Goal: Information Seeking & Learning: Learn about a topic

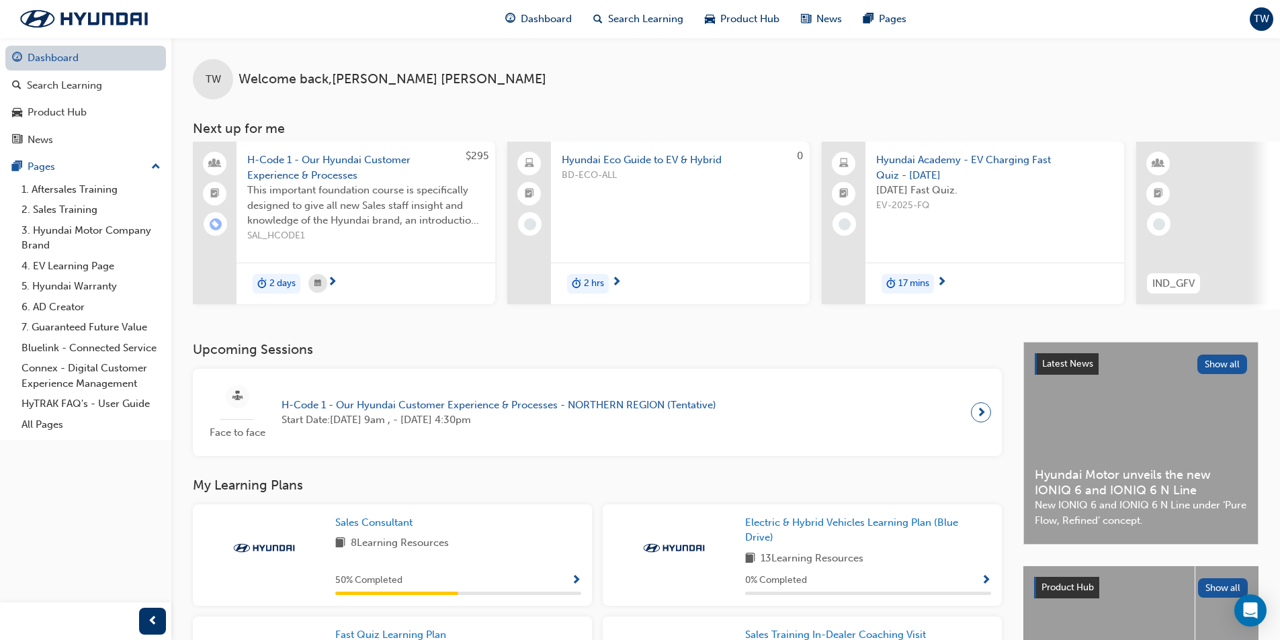
click at [102, 59] on link "Dashboard" at bounding box center [85, 58] width 161 height 25
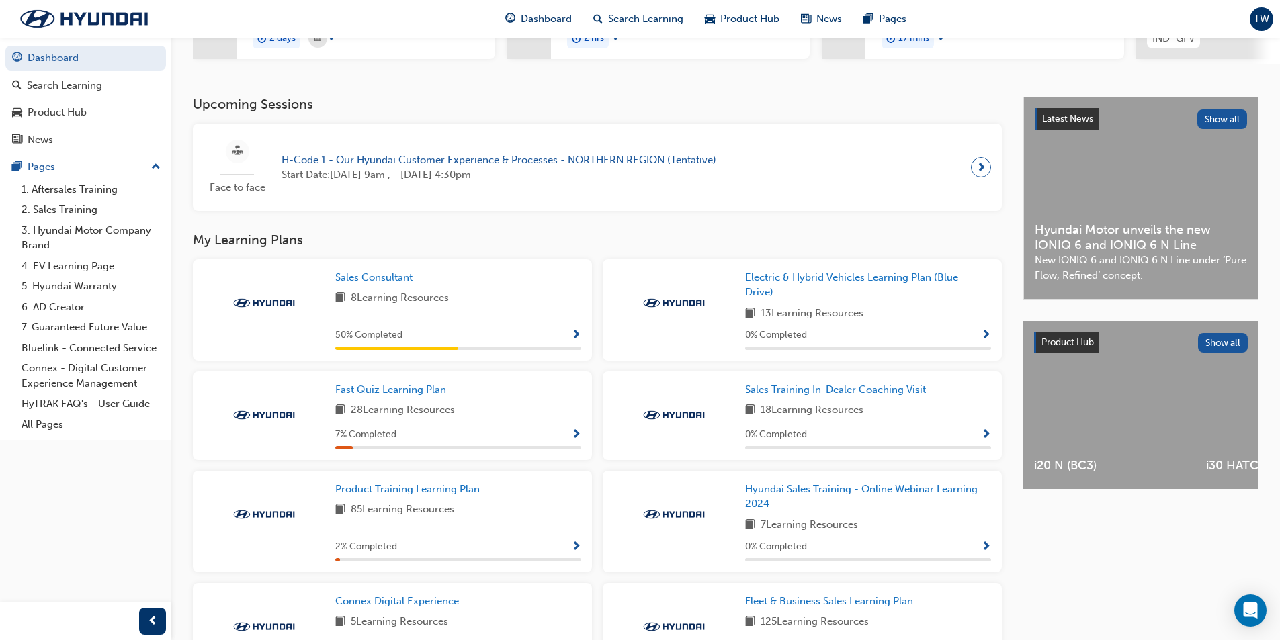
scroll to position [269, 0]
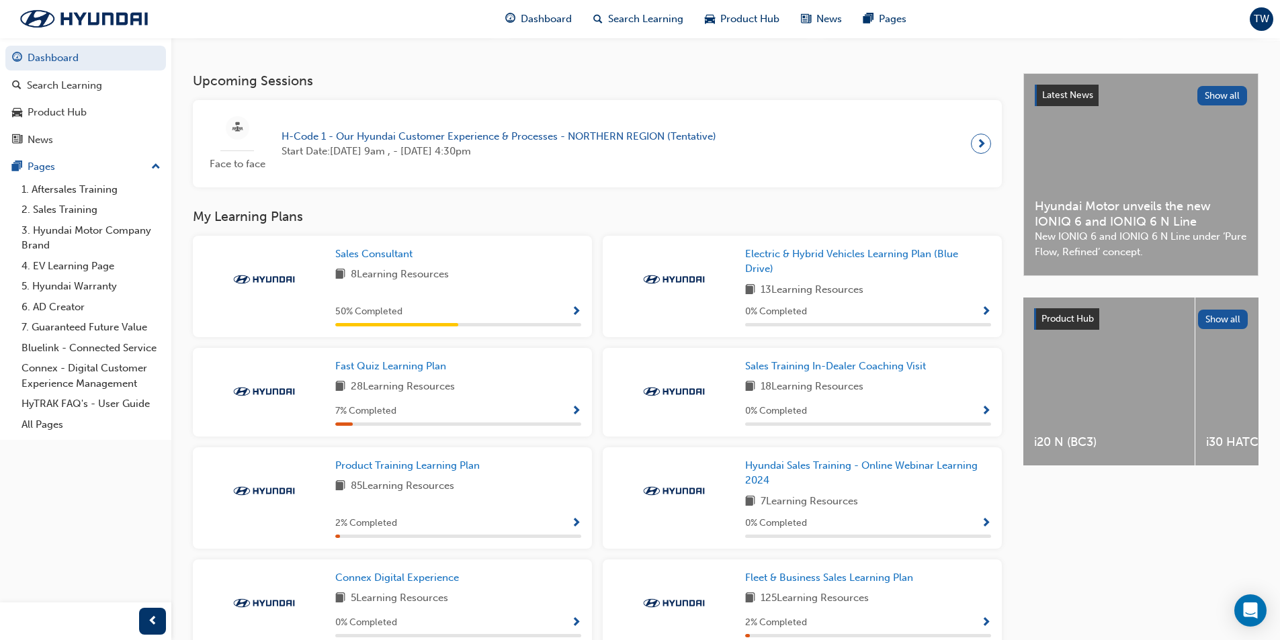
click at [573, 414] on span "Show Progress" at bounding box center [576, 412] width 10 height 12
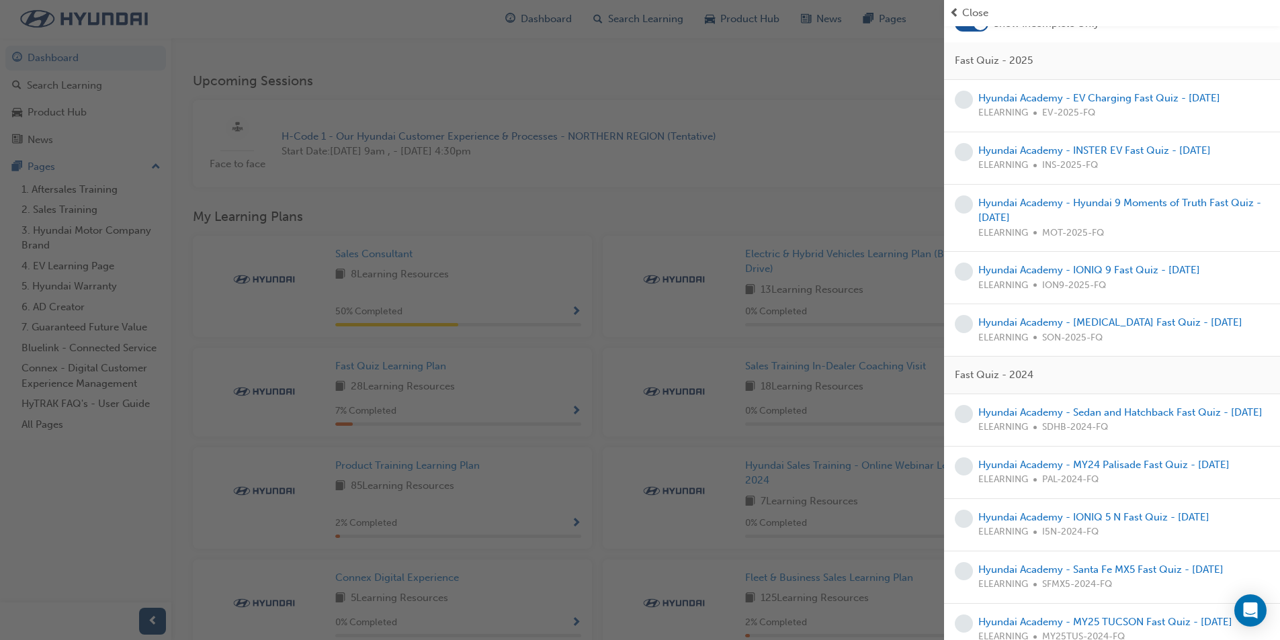
scroll to position [0, 0]
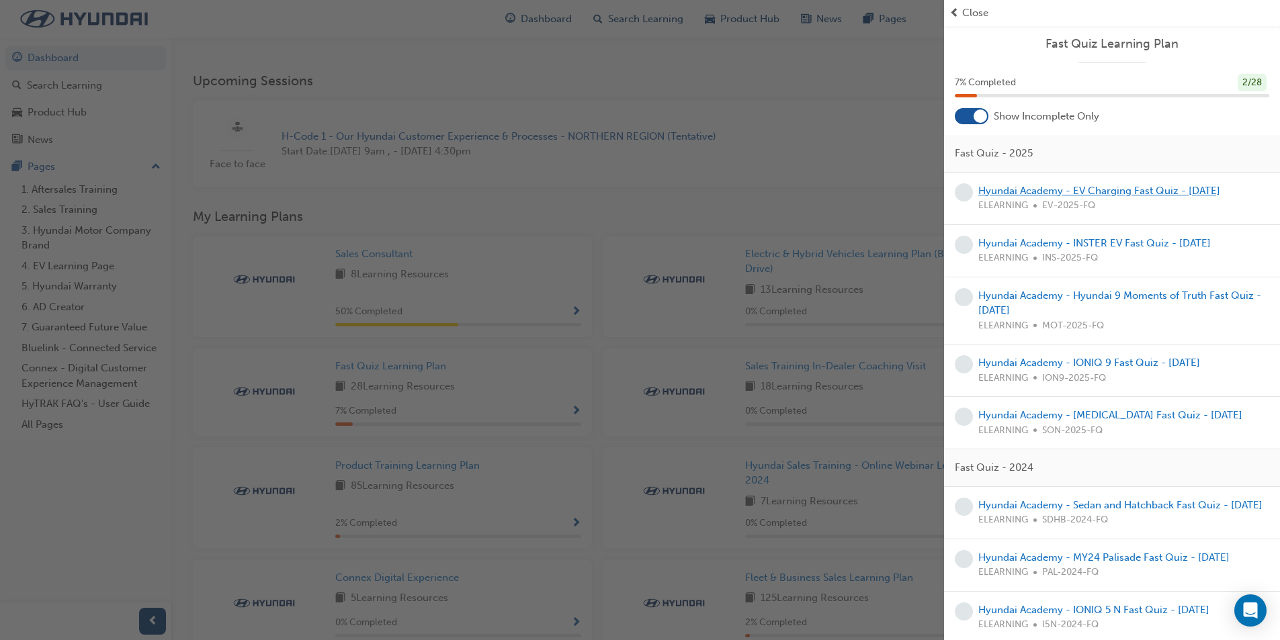
click at [1161, 194] on link "Hyundai Academy - EV Charging Fast Quiz - [DATE]" at bounding box center [1099, 191] width 242 height 12
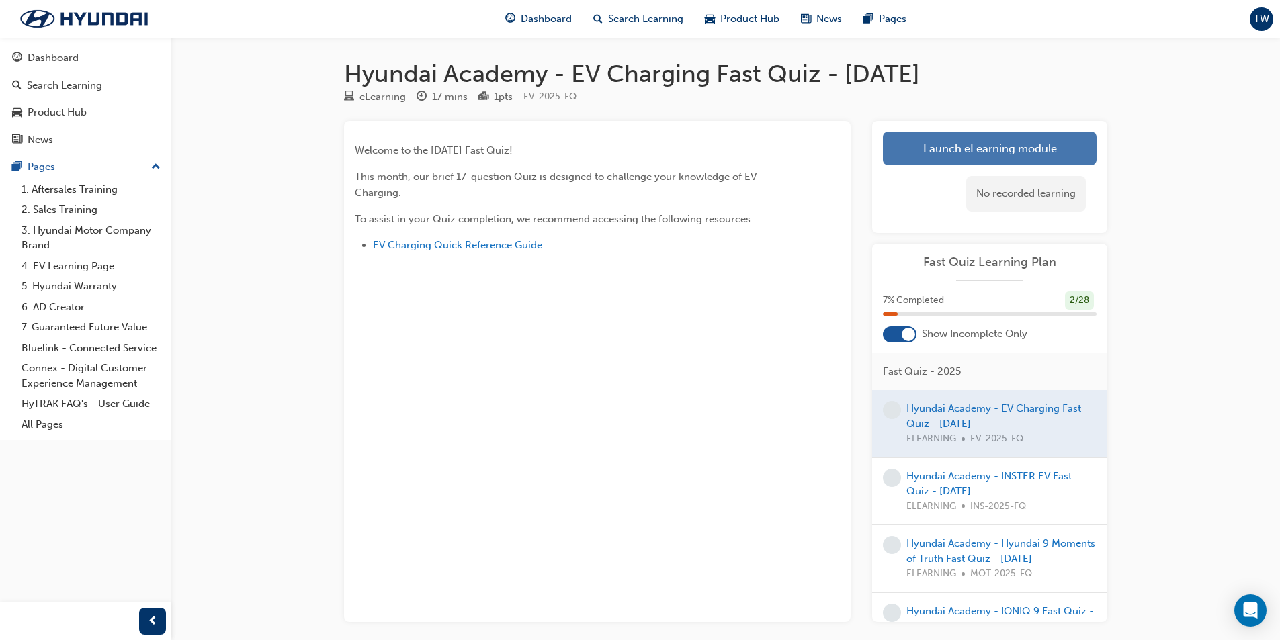
click at [1041, 136] on link "Launch eLearning module" at bounding box center [990, 149] width 214 height 34
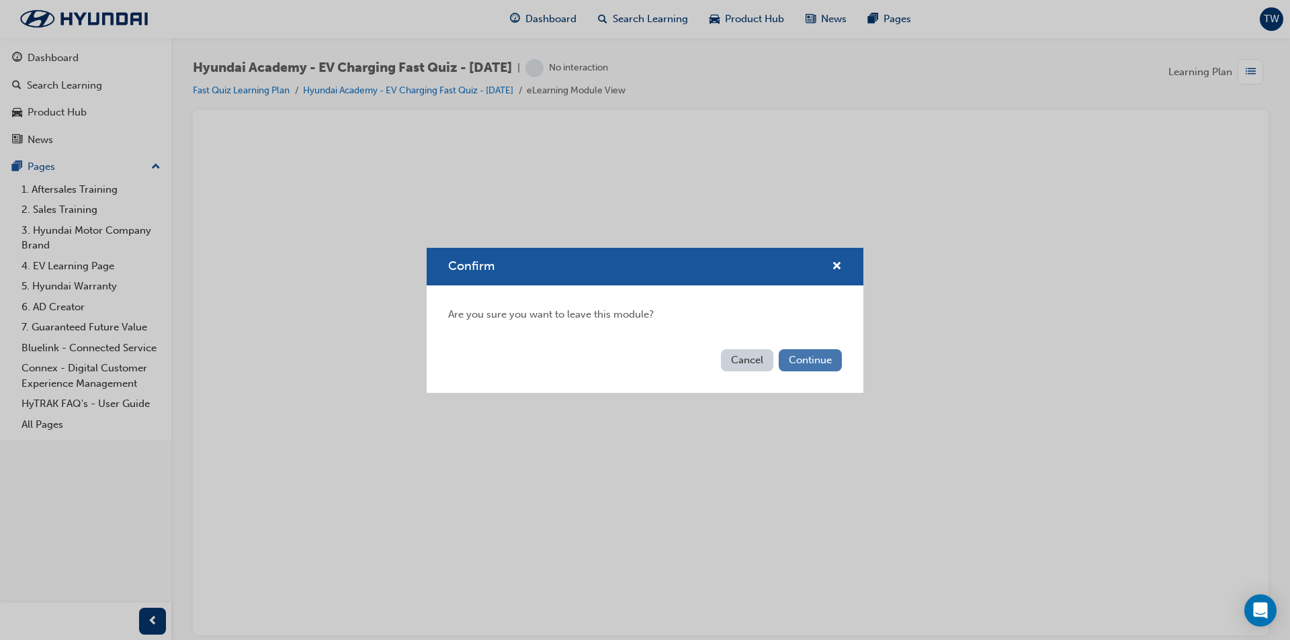
click at [800, 359] on button "Continue" at bounding box center [810, 360] width 63 height 22
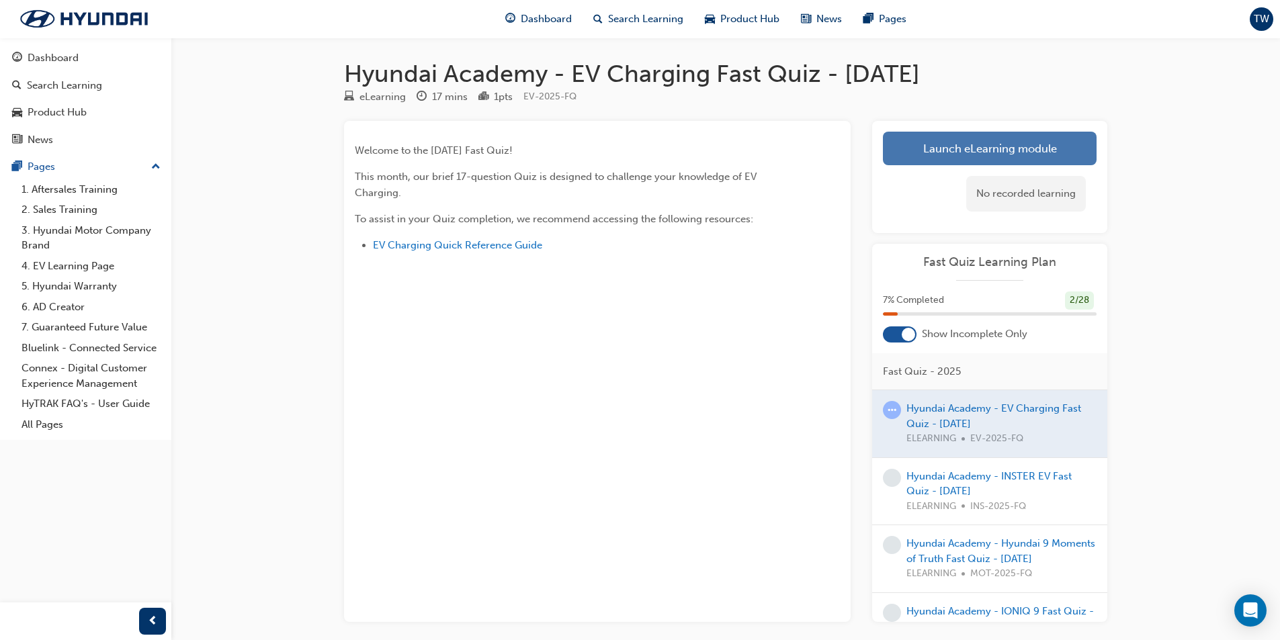
click at [906, 155] on link "Launch eLearning module" at bounding box center [990, 149] width 214 height 34
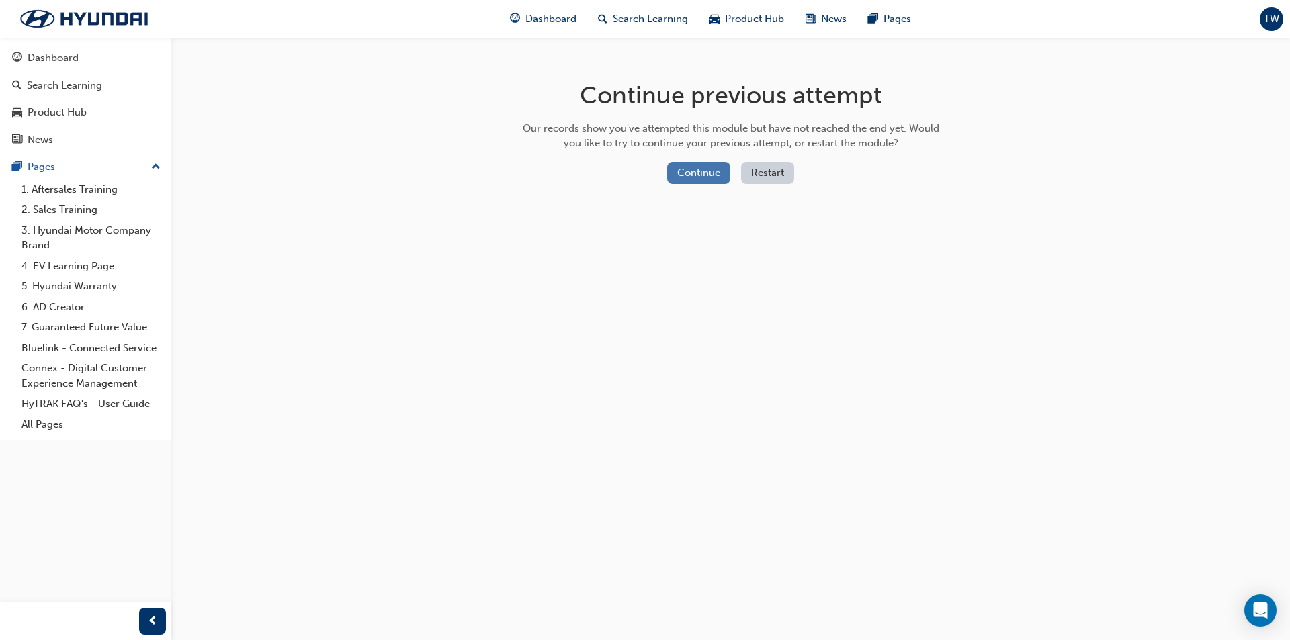
click at [689, 167] on button "Continue" at bounding box center [698, 173] width 63 height 22
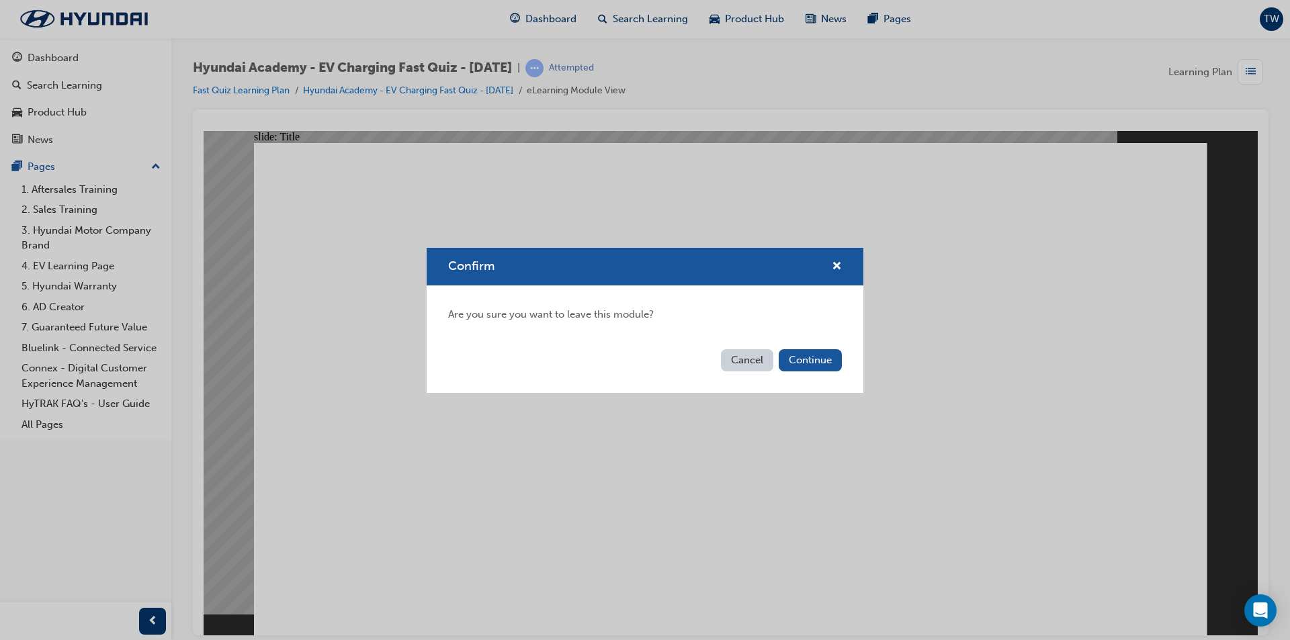
click at [750, 363] on button "Cancel" at bounding box center [747, 360] width 52 height 22
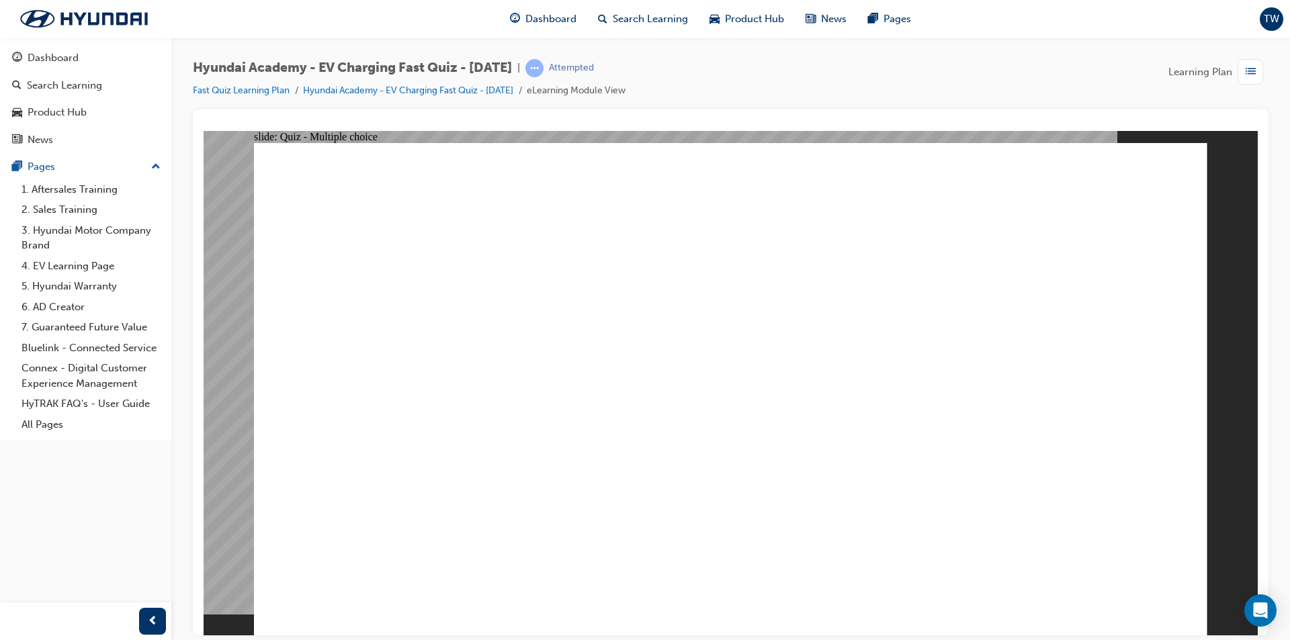
radio input "true"
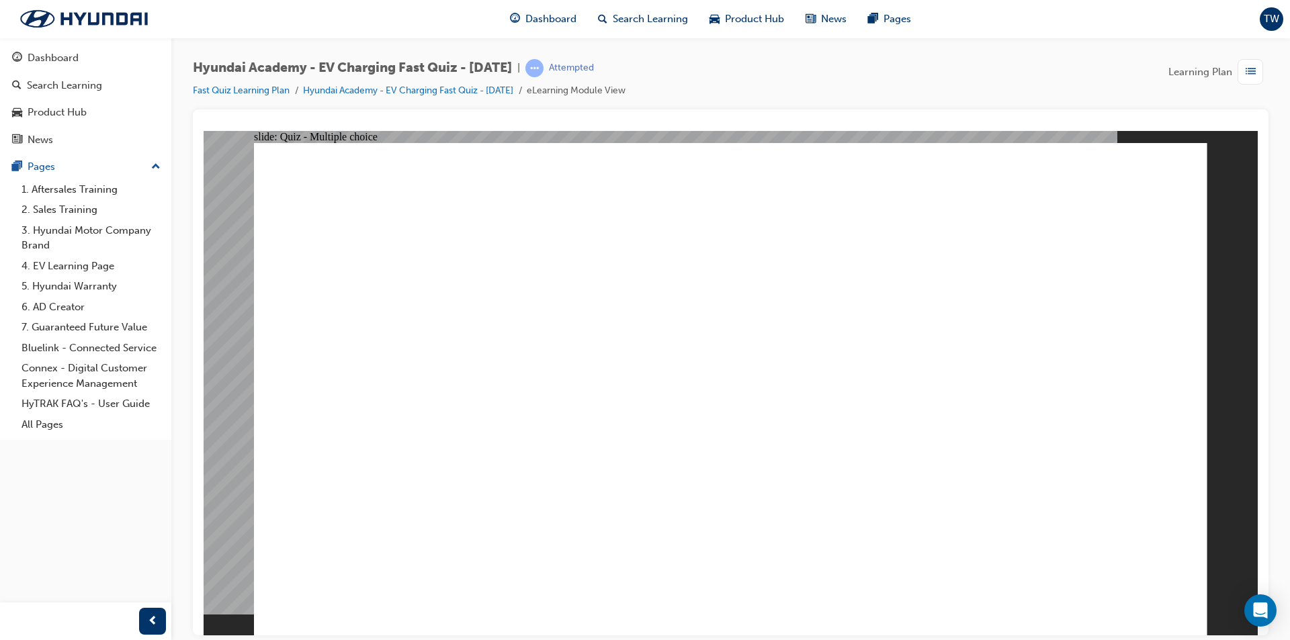
radio input "true"
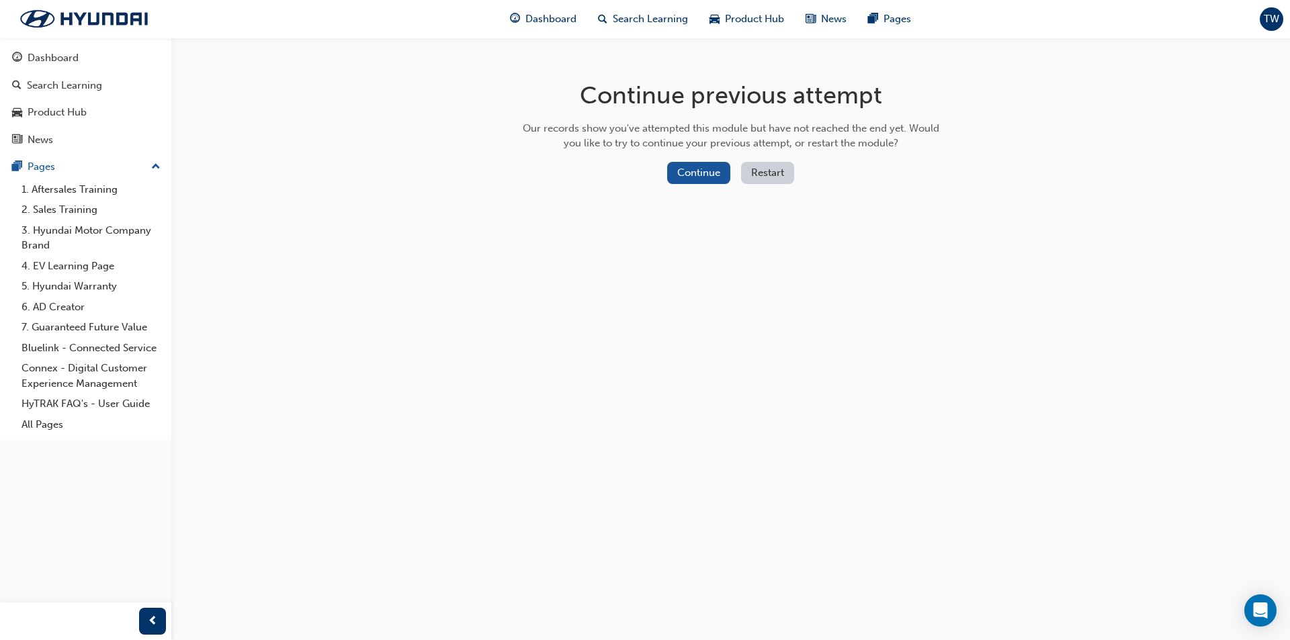
click at [771, 167] on button "Restart" at bounding box center [767, 173] width 53 height 22
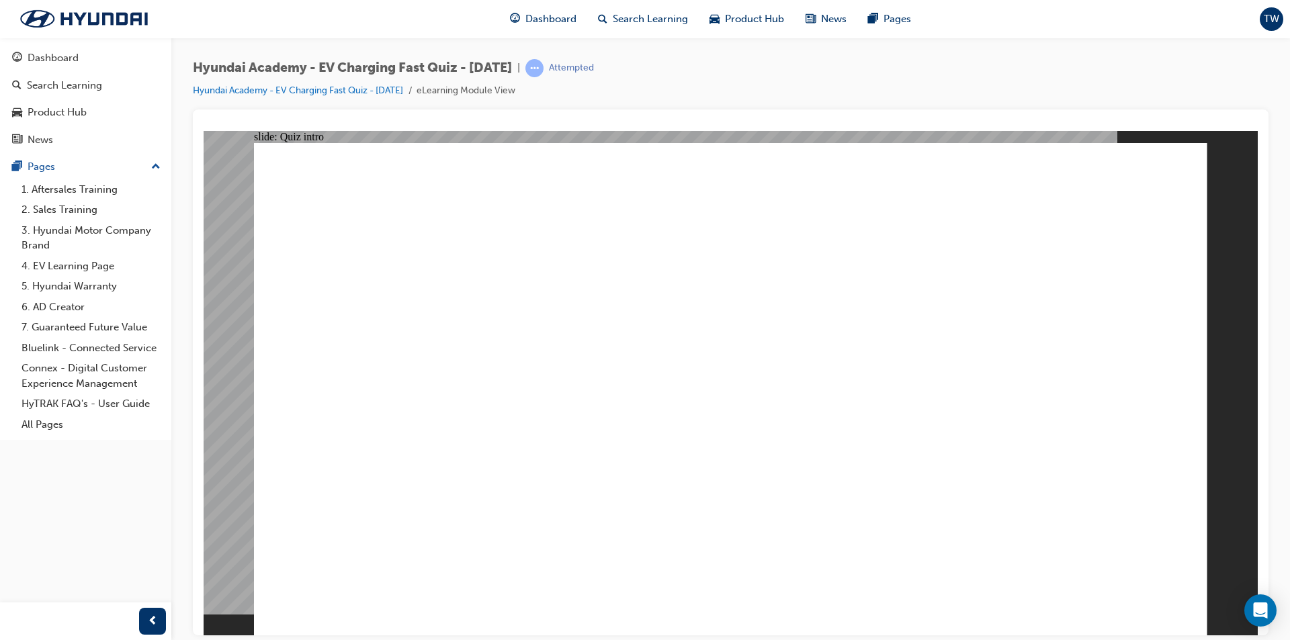
radio input "true"
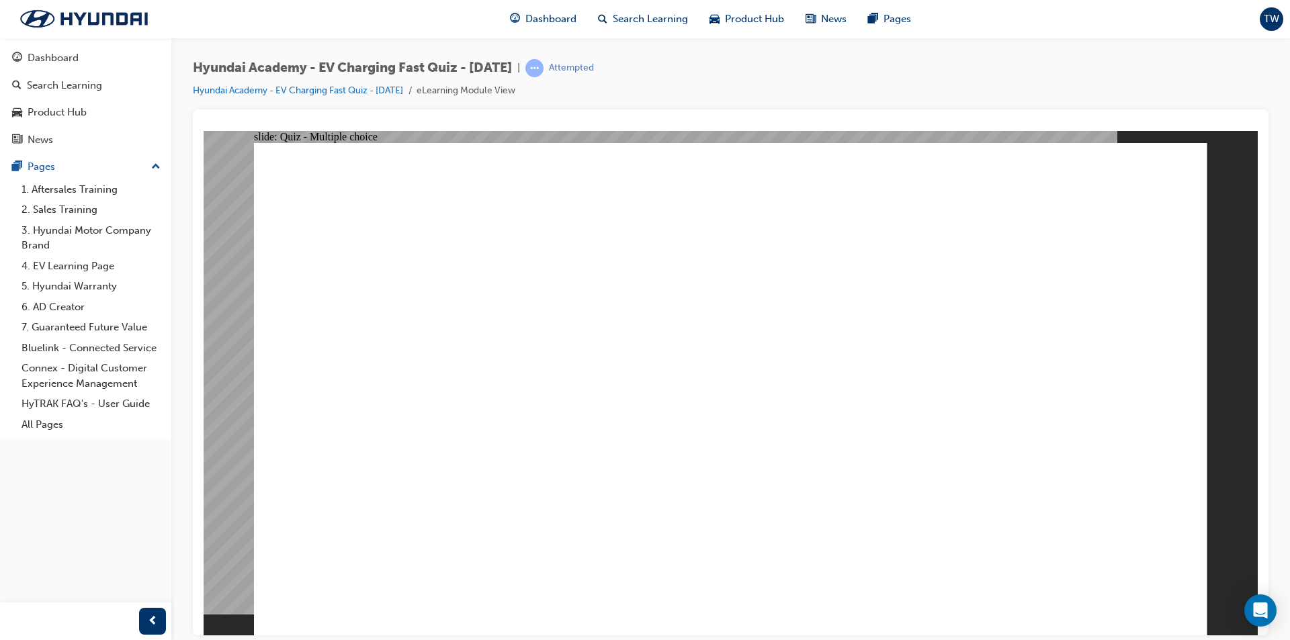
radio input "true"
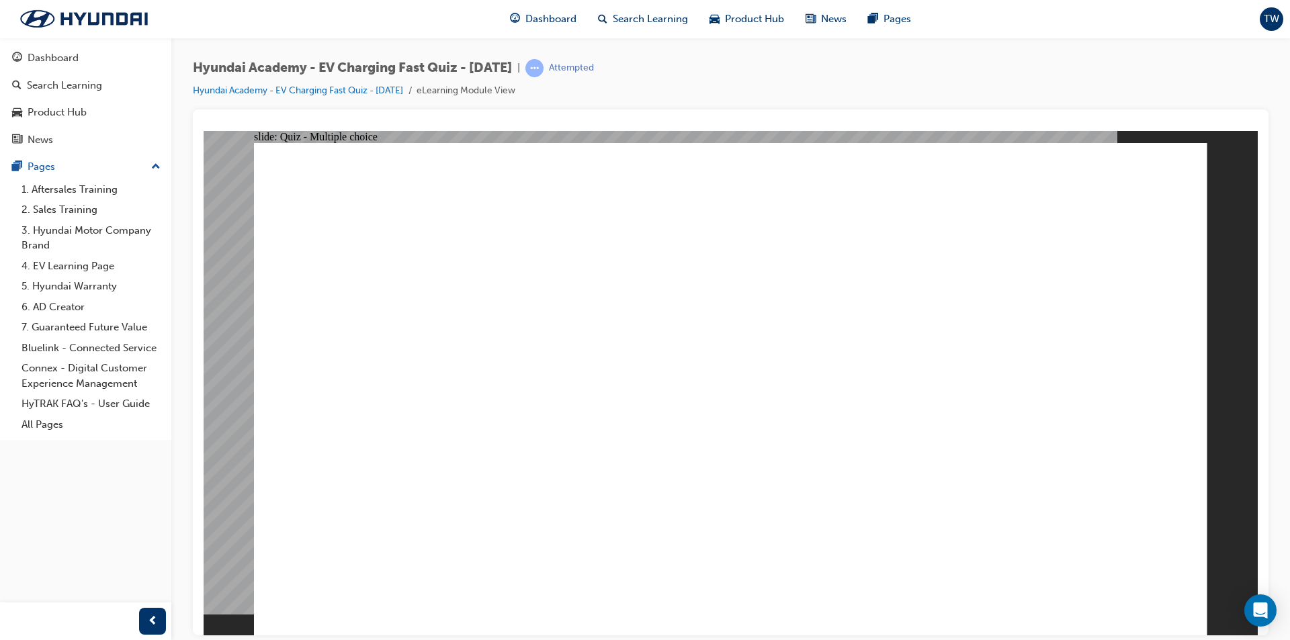
radio input "true"
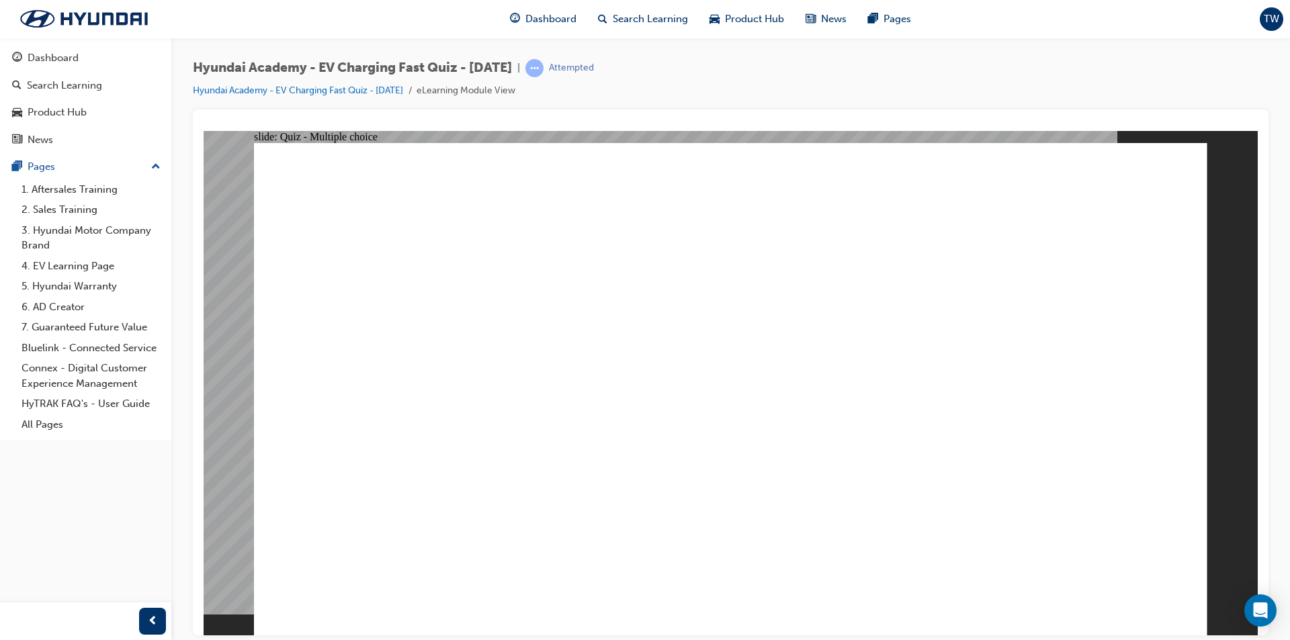
radio input "true"
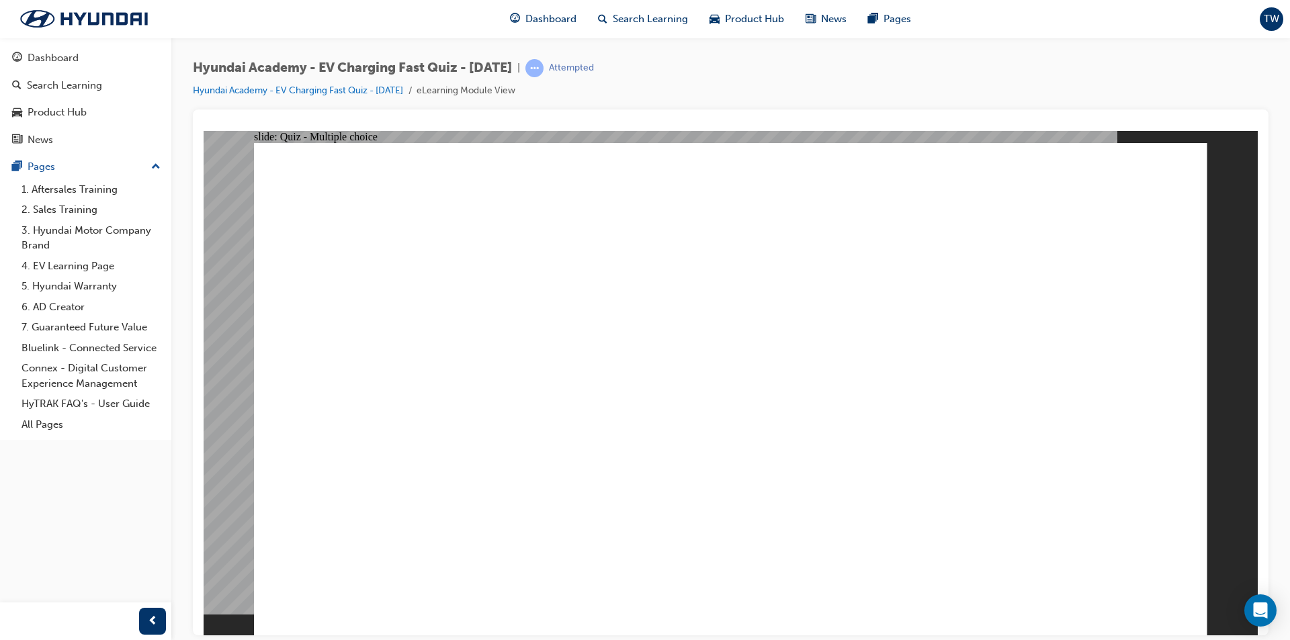
radio input "true"
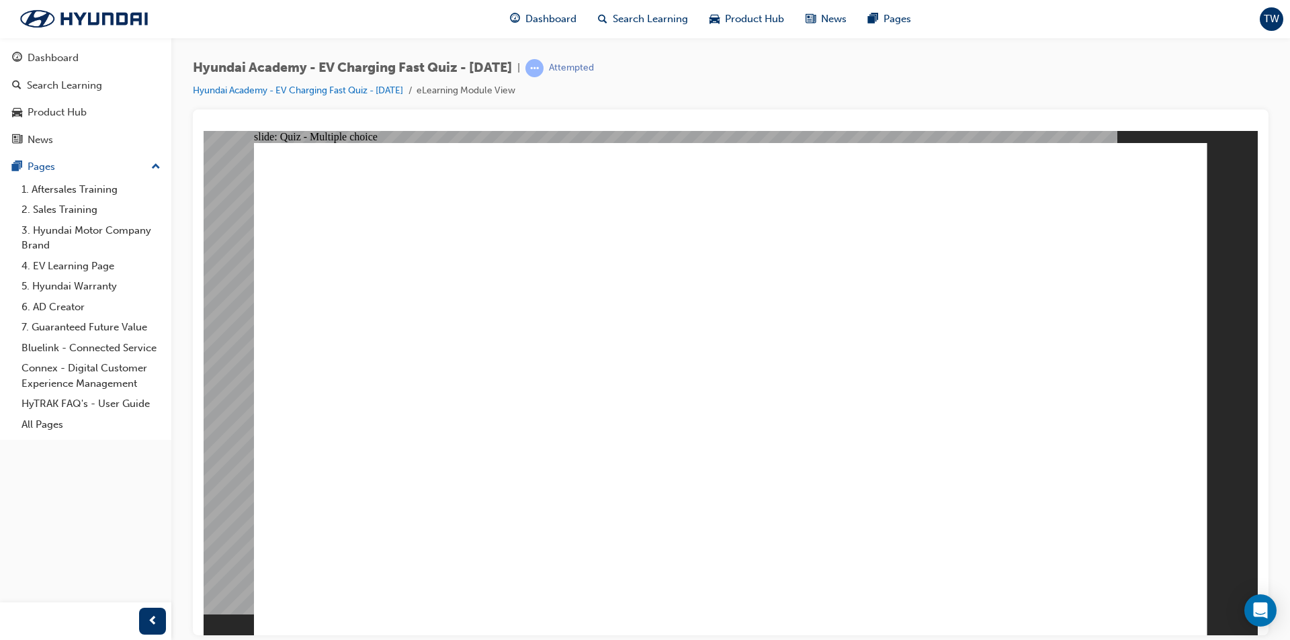
click at [721, 472] on span "Rectangle 1 Rectangle 1 You did not select the correct response. Close Rectangl…" at bounding box center [730, 394] width 953 height 505
radio input "true"
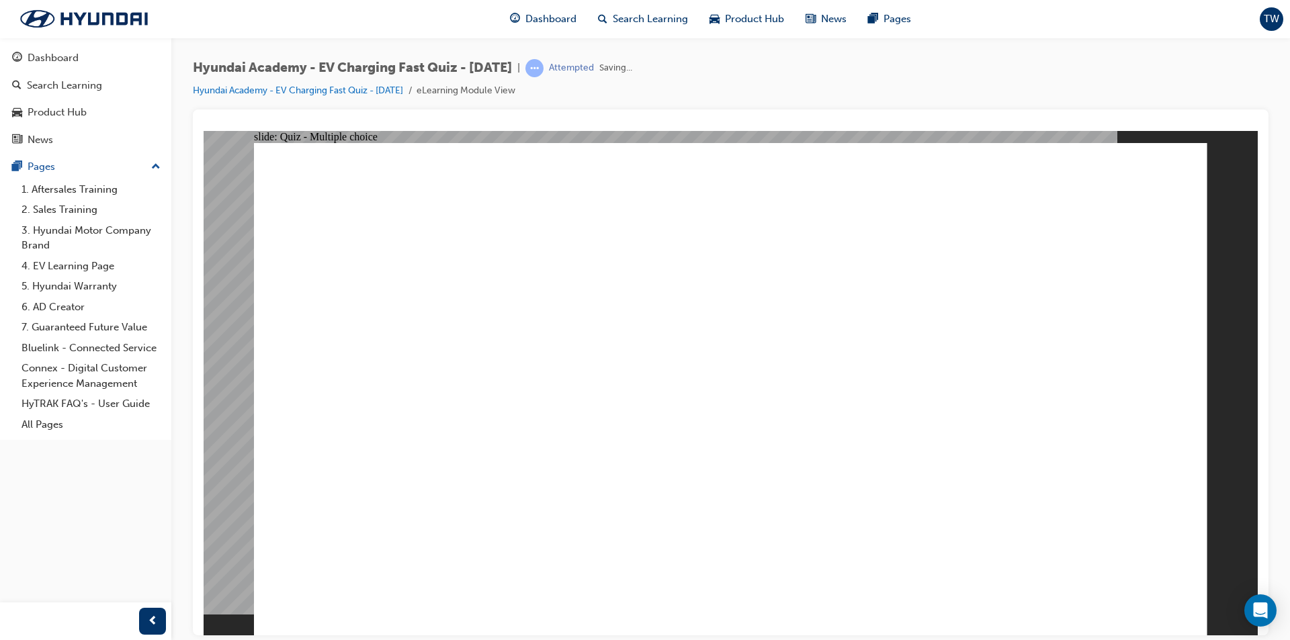
radio input "true"
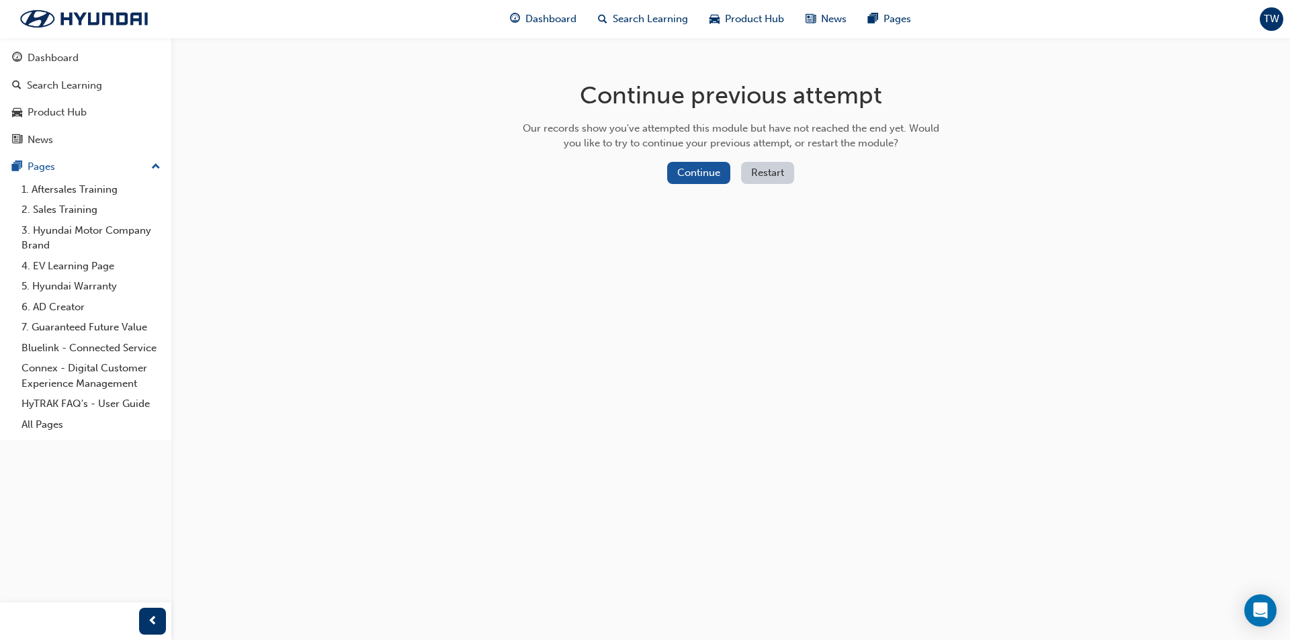
click at [773, 171] on button "Restart" at bounding box center [767, 173] width 53 height 22
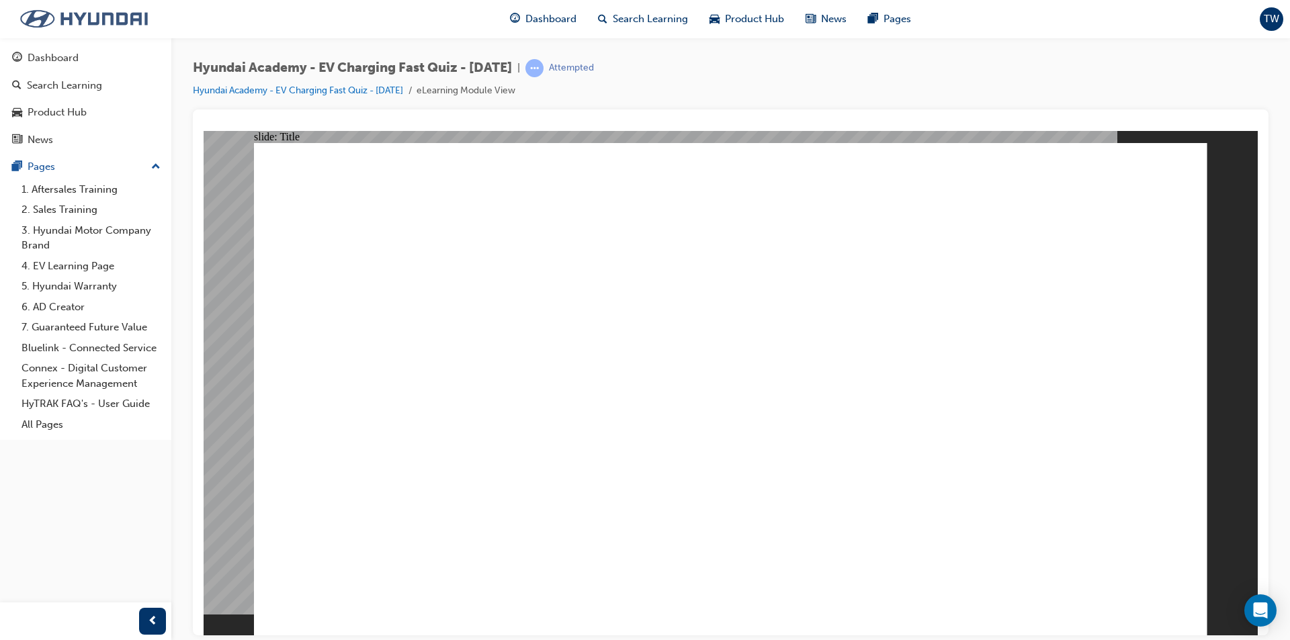
click at [40, 24] on img at bounding box center [84, 19] width 155 height 28
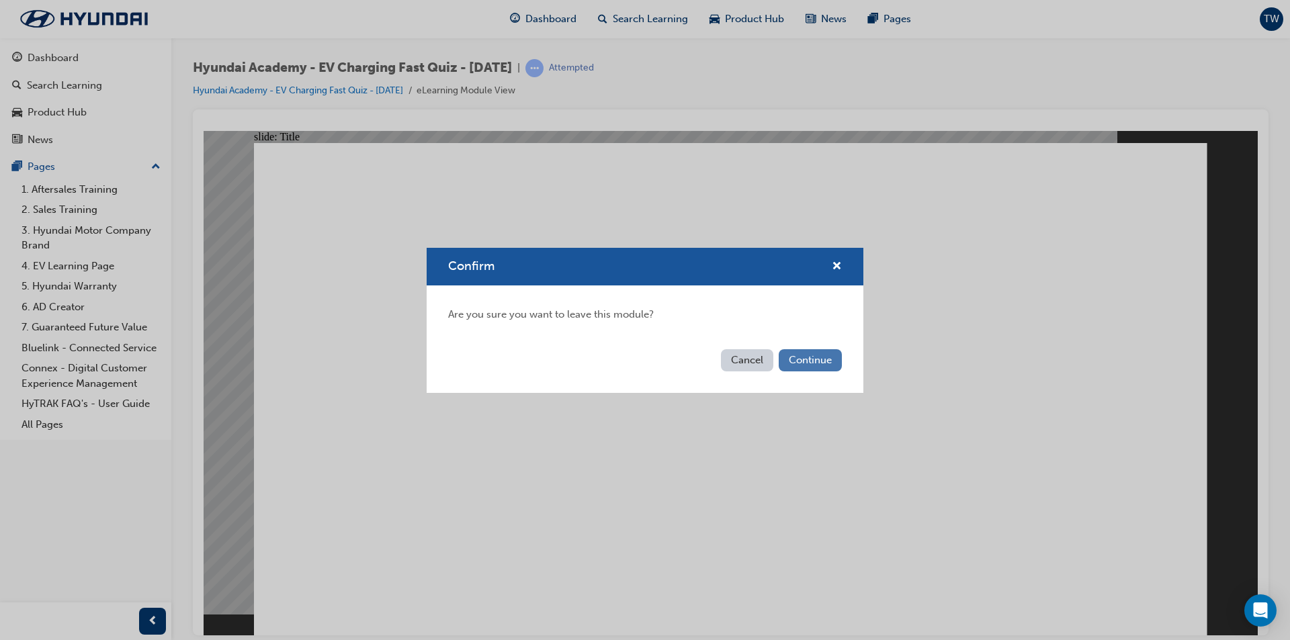
drag, startPoint x: 831, startPoint y: 371, endPoint x: 822, endPoint y: 365, distance: 11.6
click at [827, 368] on div "Cancel Continue" at bounding box center [645, 368] width 437 height 49
click at [820, 355] on button "Continue" at bounding box center [810, 360] width 63 height 22
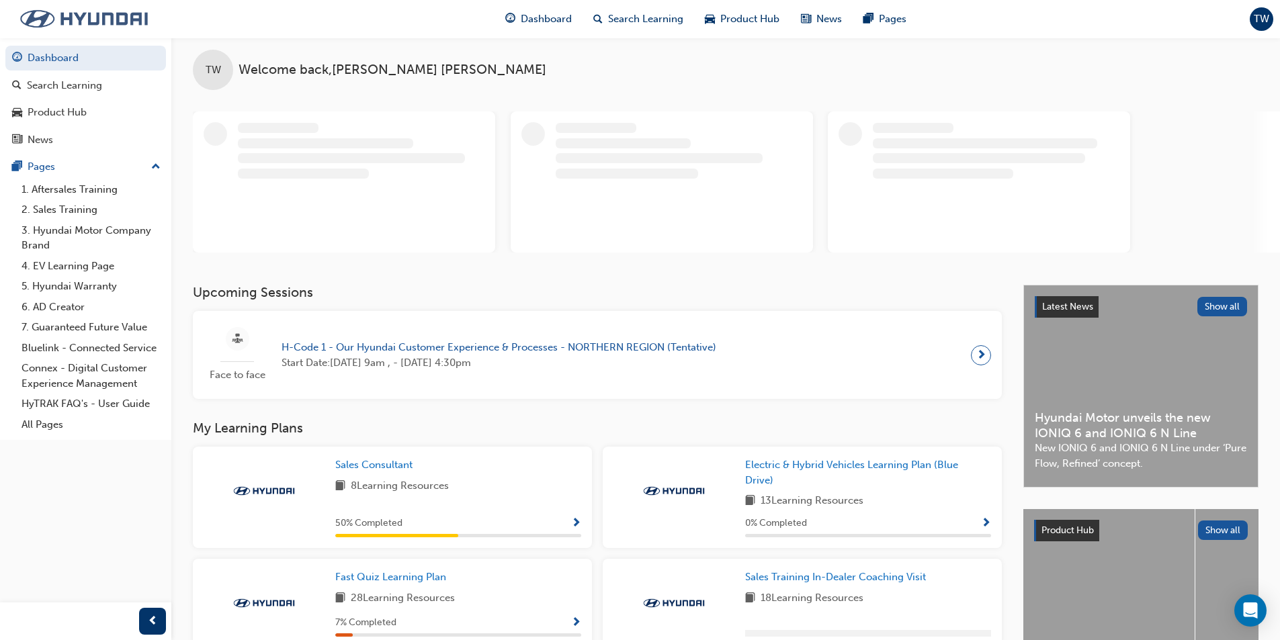
scroll to position [134, 0]
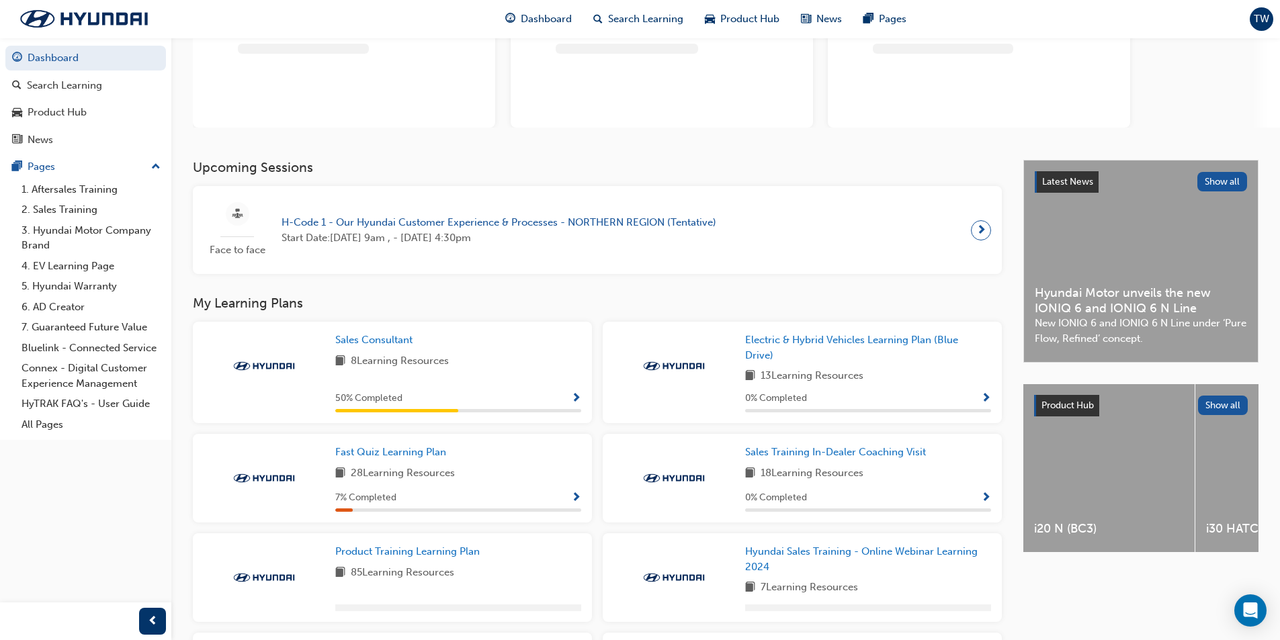
click at [570, 494] on div "7 % Completed" at bounding box center [458, 498] width 246 height 17
click at [574, 494] on span "Show Progress" at bounding box center [576, 498] width 10 height 12
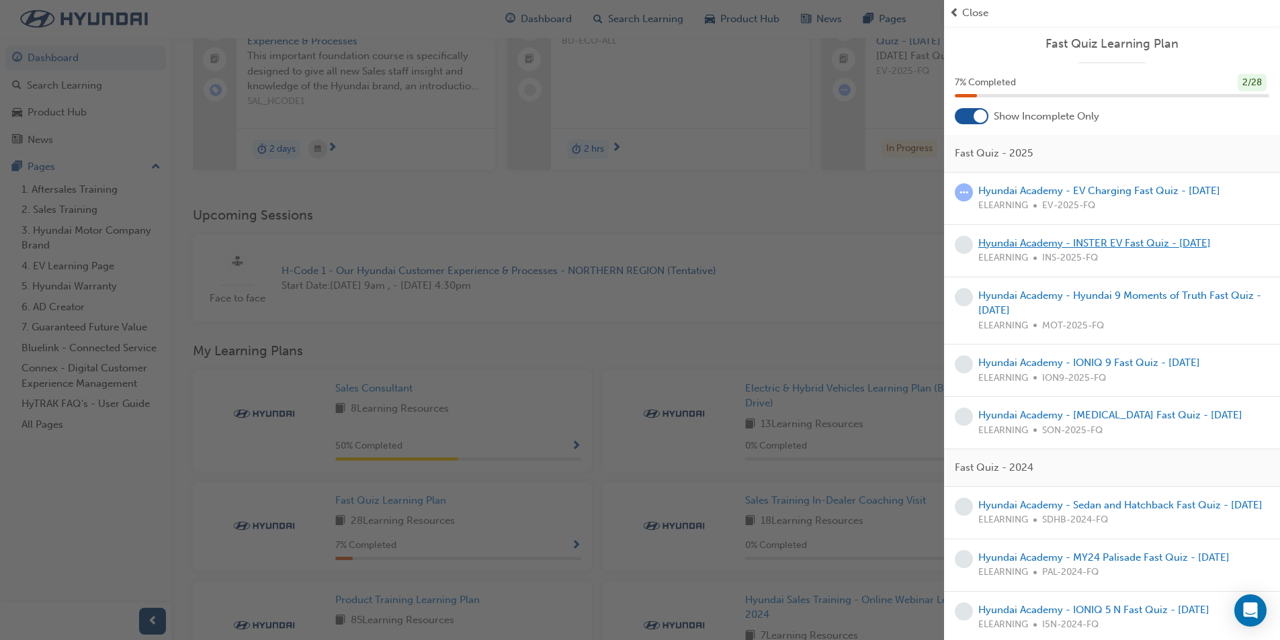
click at [1157, 241] on link "Hyundai Academy - INSTER EV Fast Quiz - [DATE]" at bounding box center [1094, 243] width 232 height 12
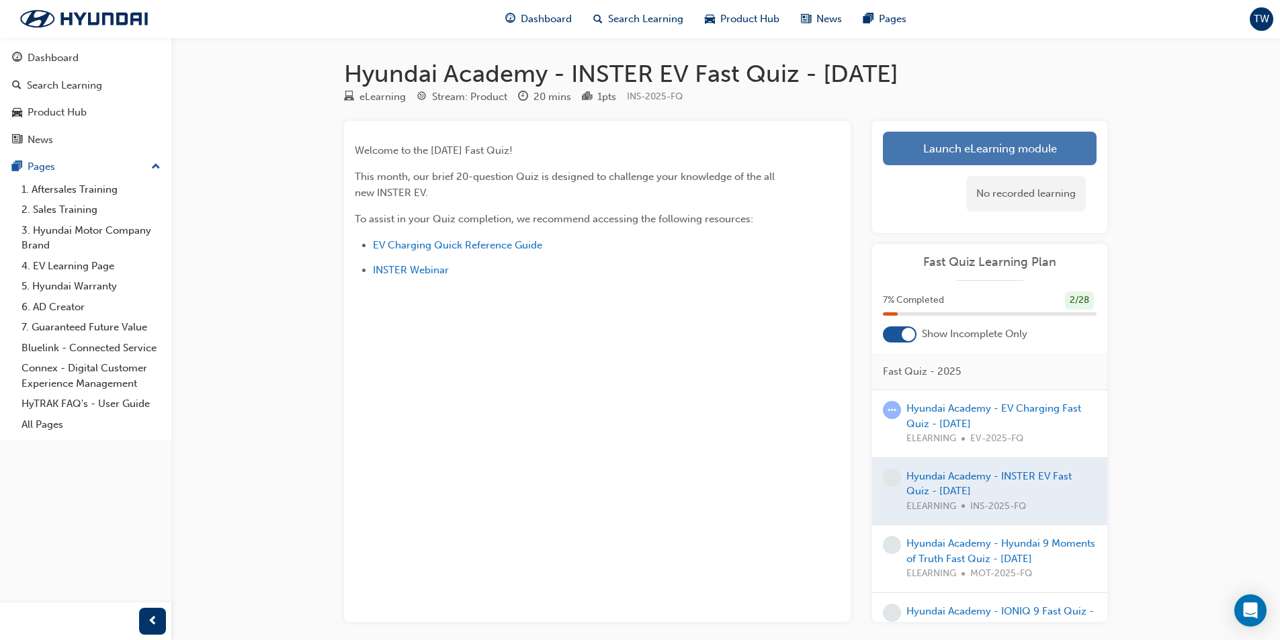
click at [1071, 142] on link "Launch eLearning module" at bounding box center [990, 149] width 214 height 34
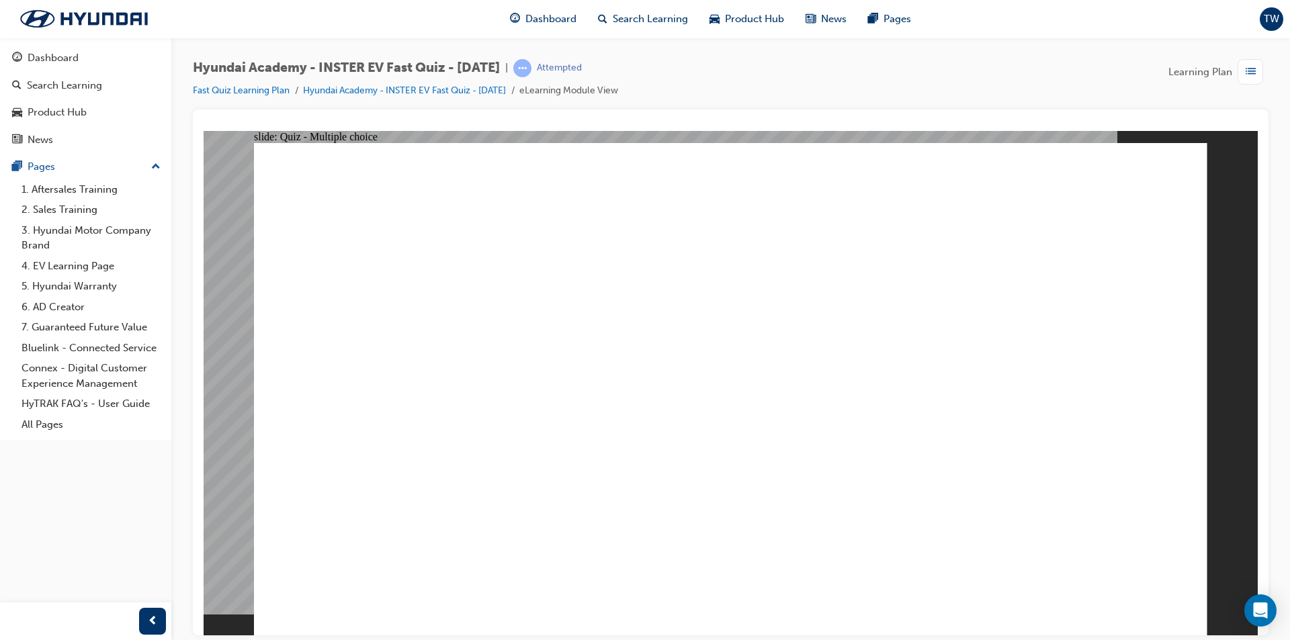
radio input "true"
drag, startPoint x: 694, startPoint y: 179, endPoint x: 1143, endPoint y: 258, distance: 456.4
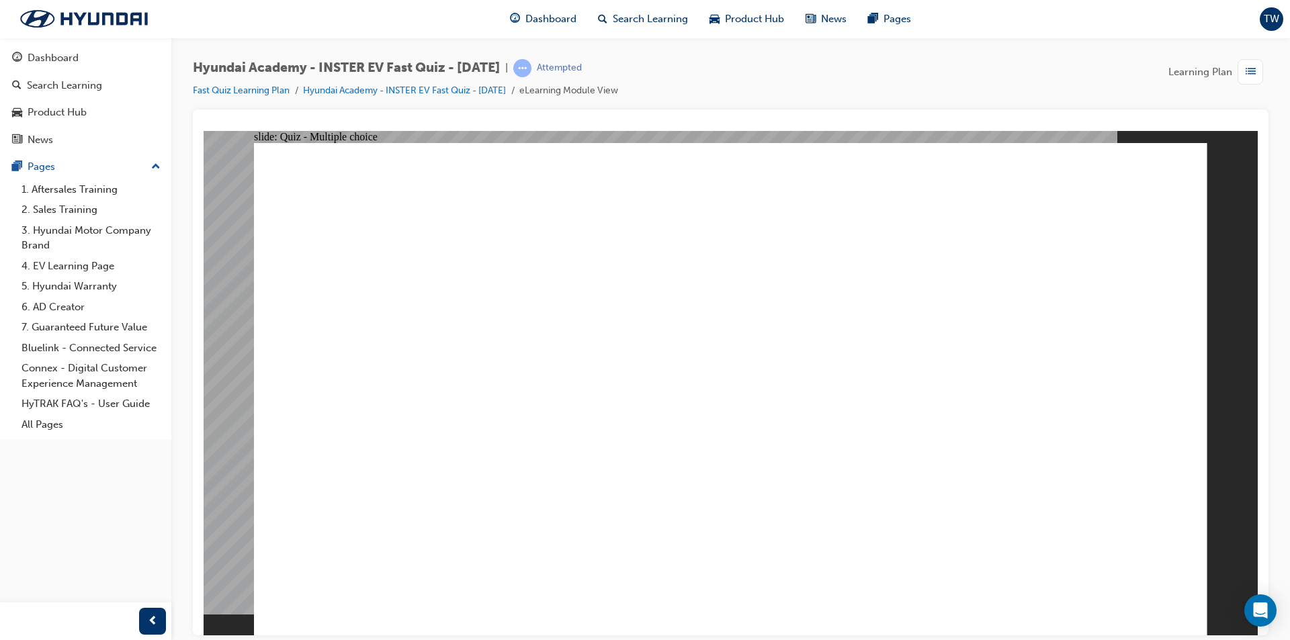
drag, startPoint x: 609, startPoint y: 497, endPoint x: 609, endPoint y: 524, distance: 26.9
radio input "true"
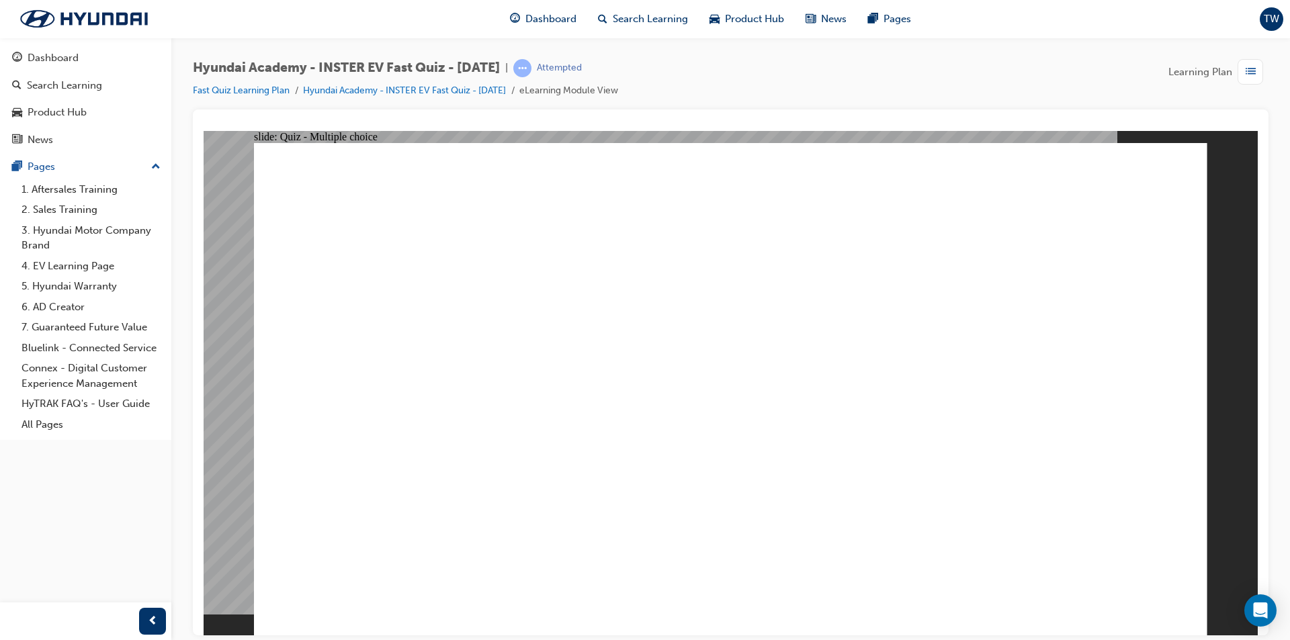
radio input "true"
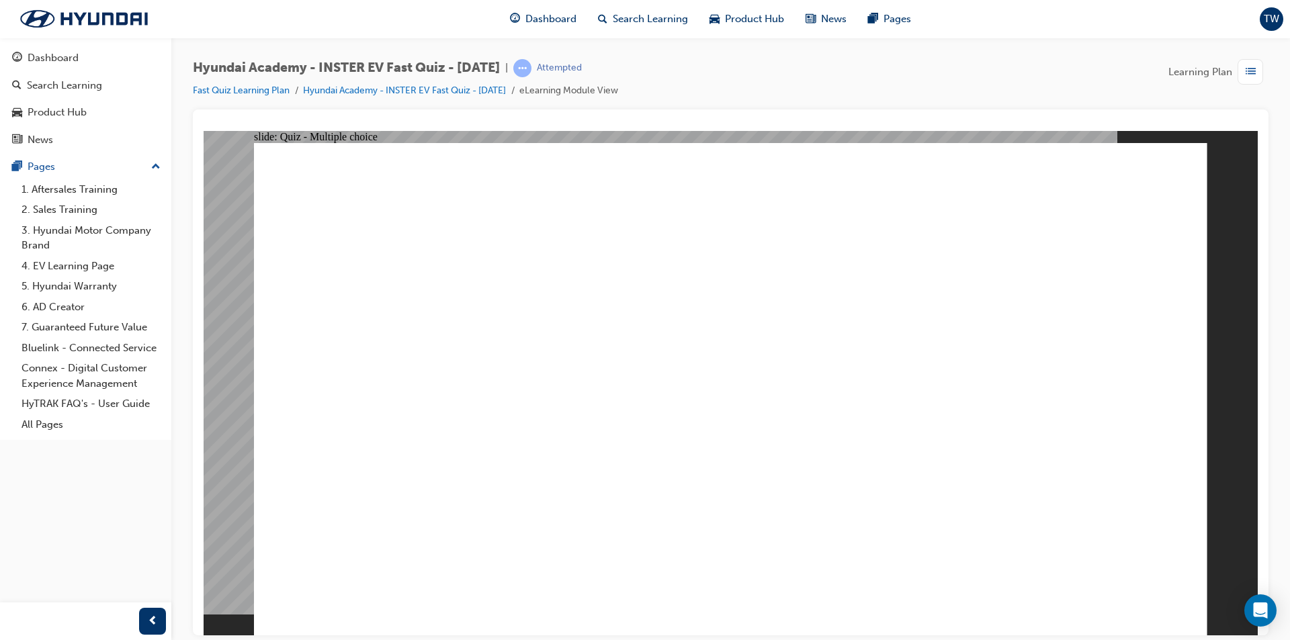
radio input "true"
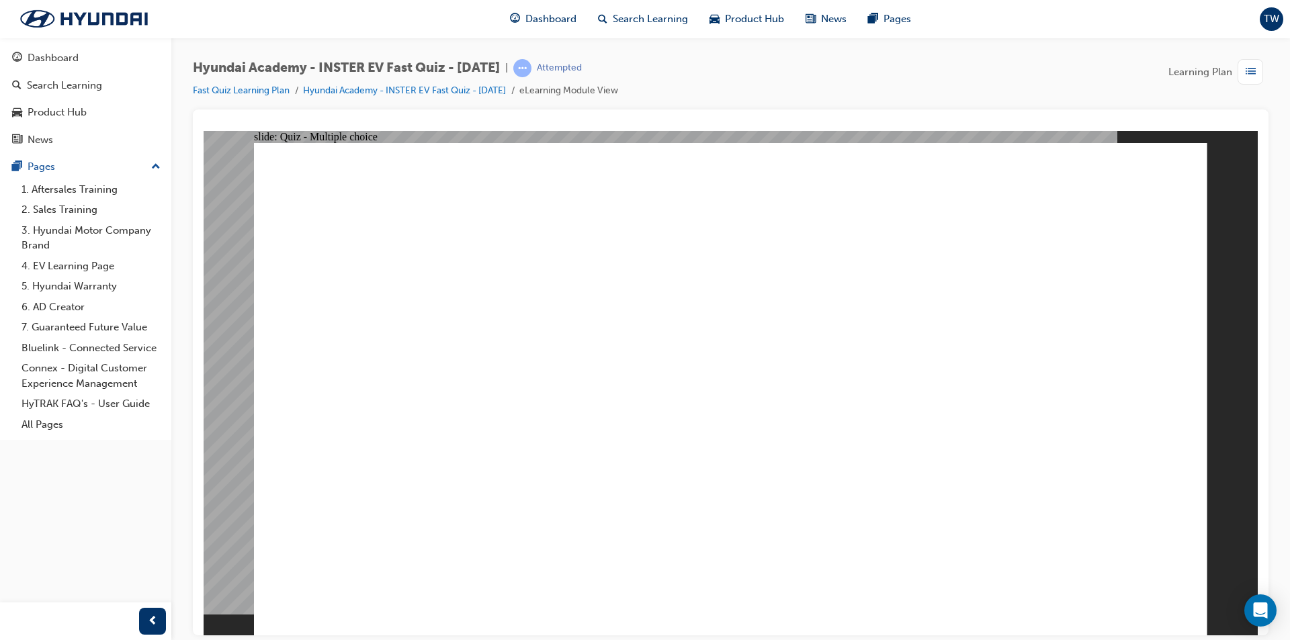
radio input "true"
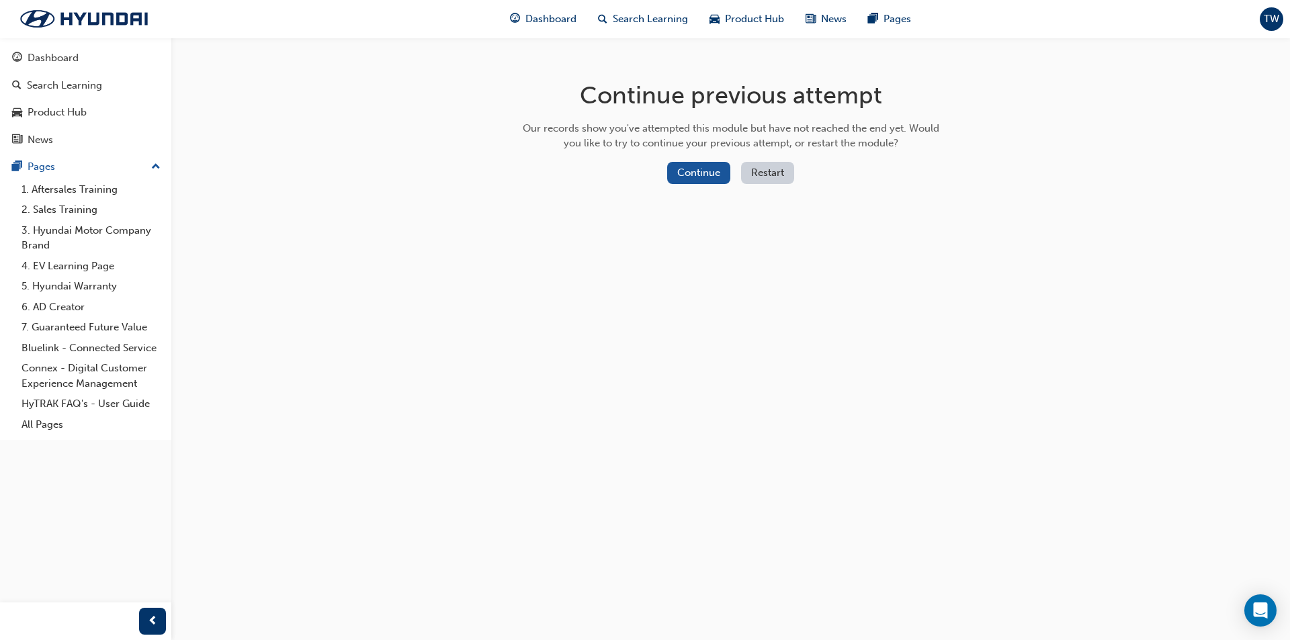
click at [758, 170] on button "Restart" at bounding box center [767, 173] width 53 height 22
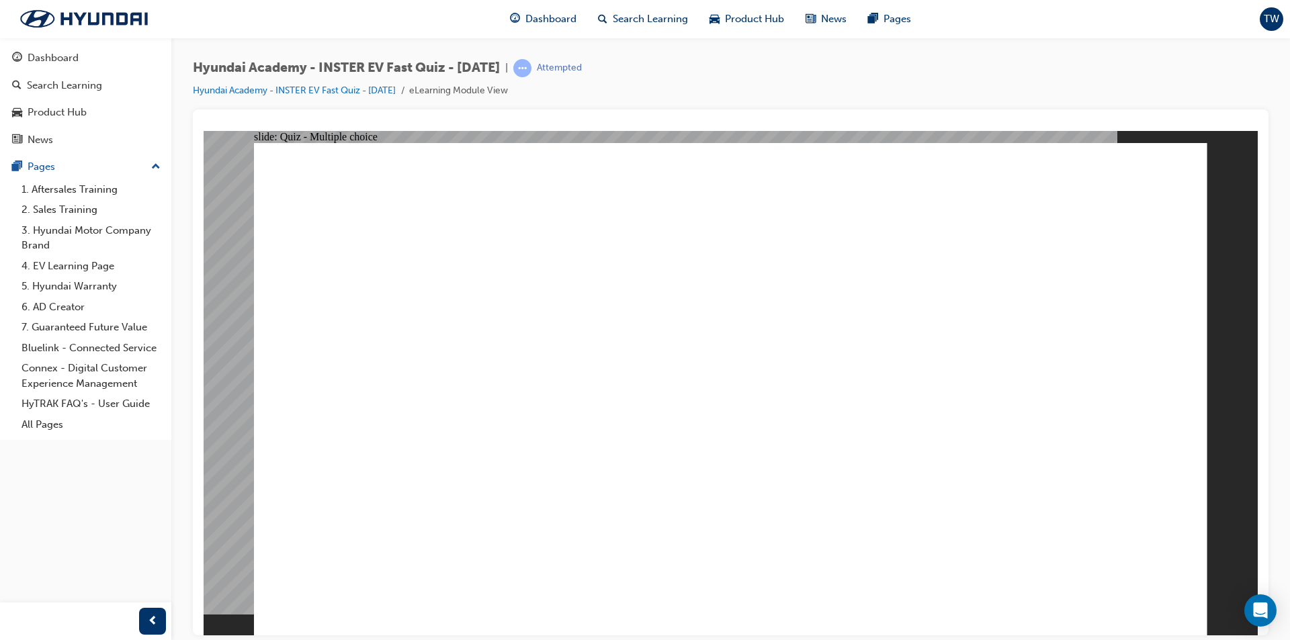
radio input "true"
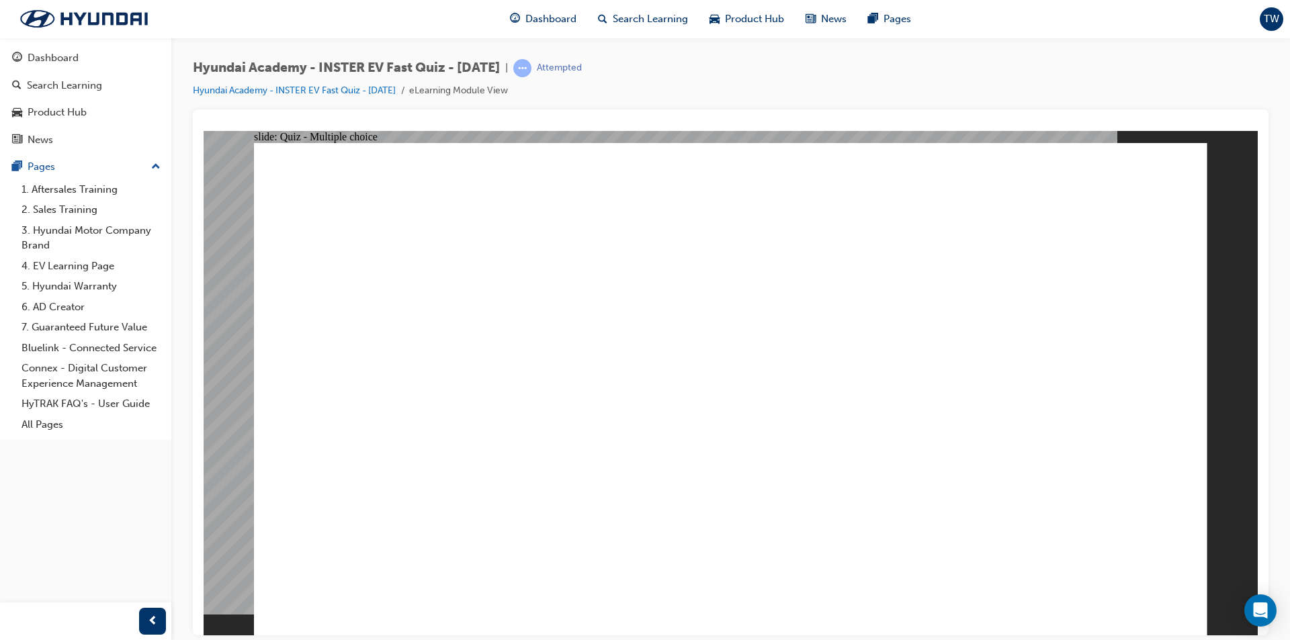
radio input "true"
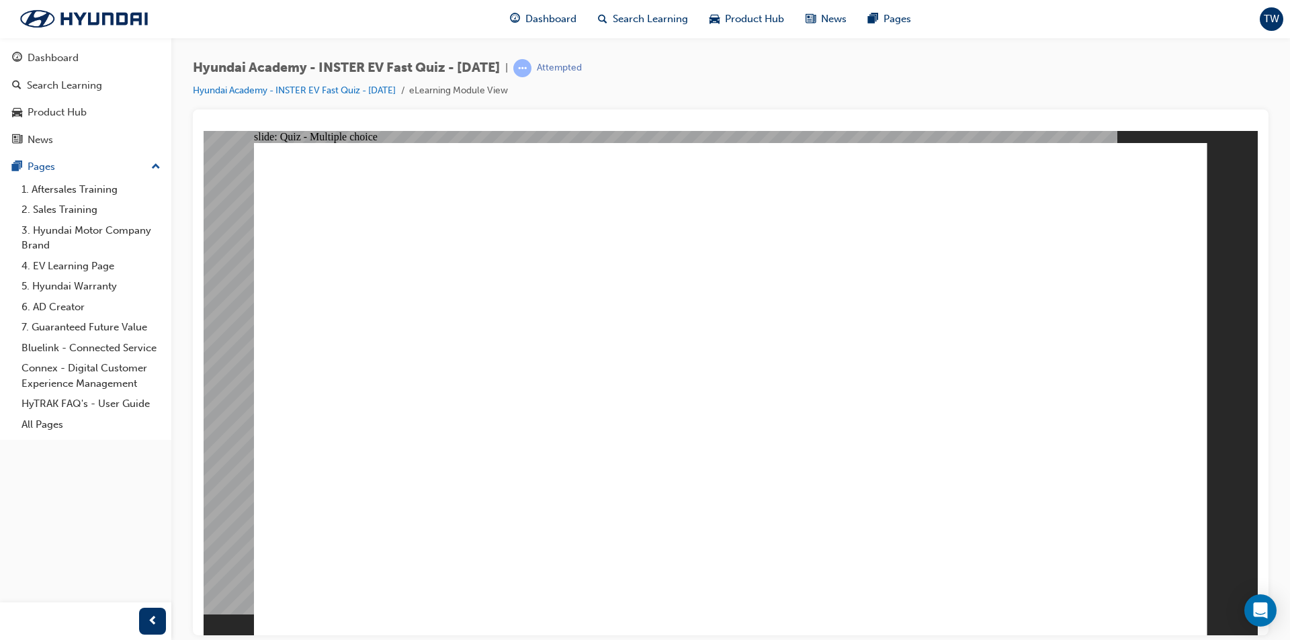
radio input "true"
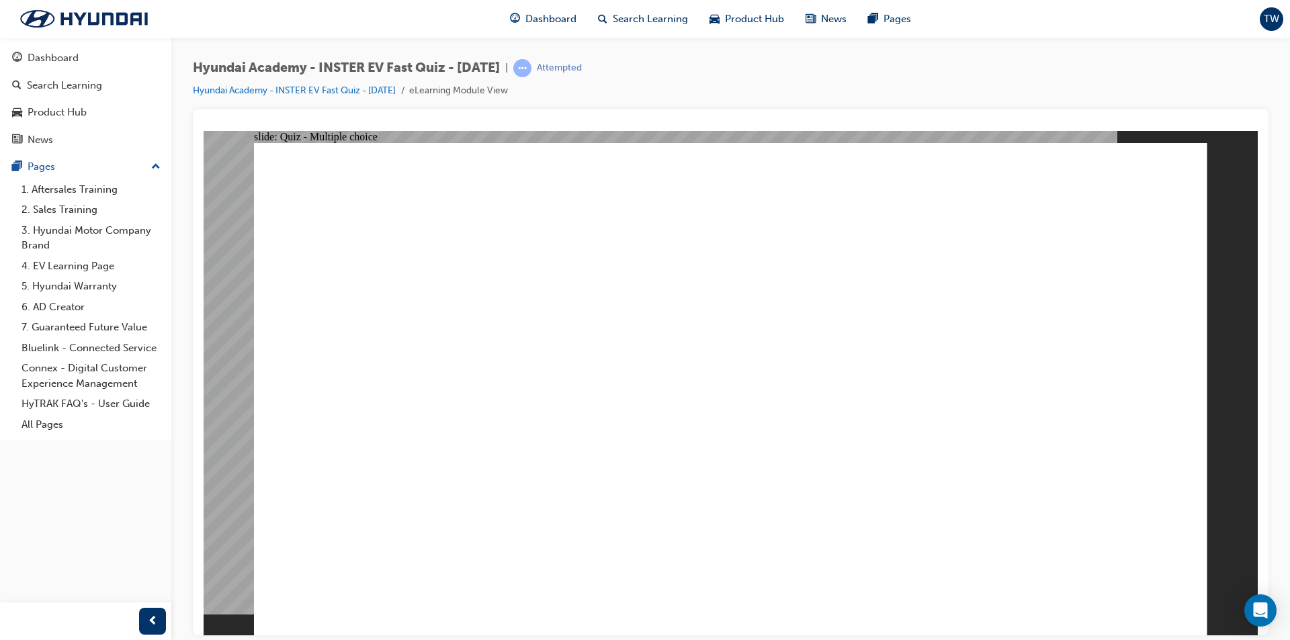
radio input "true"
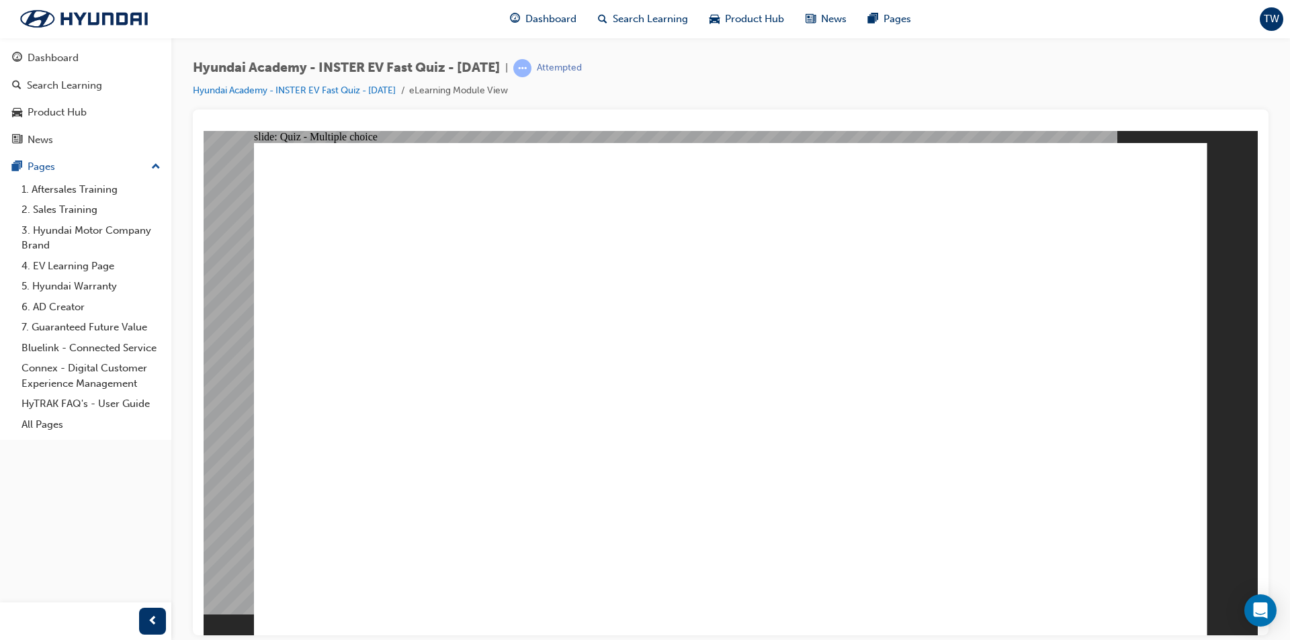
radio input "true"
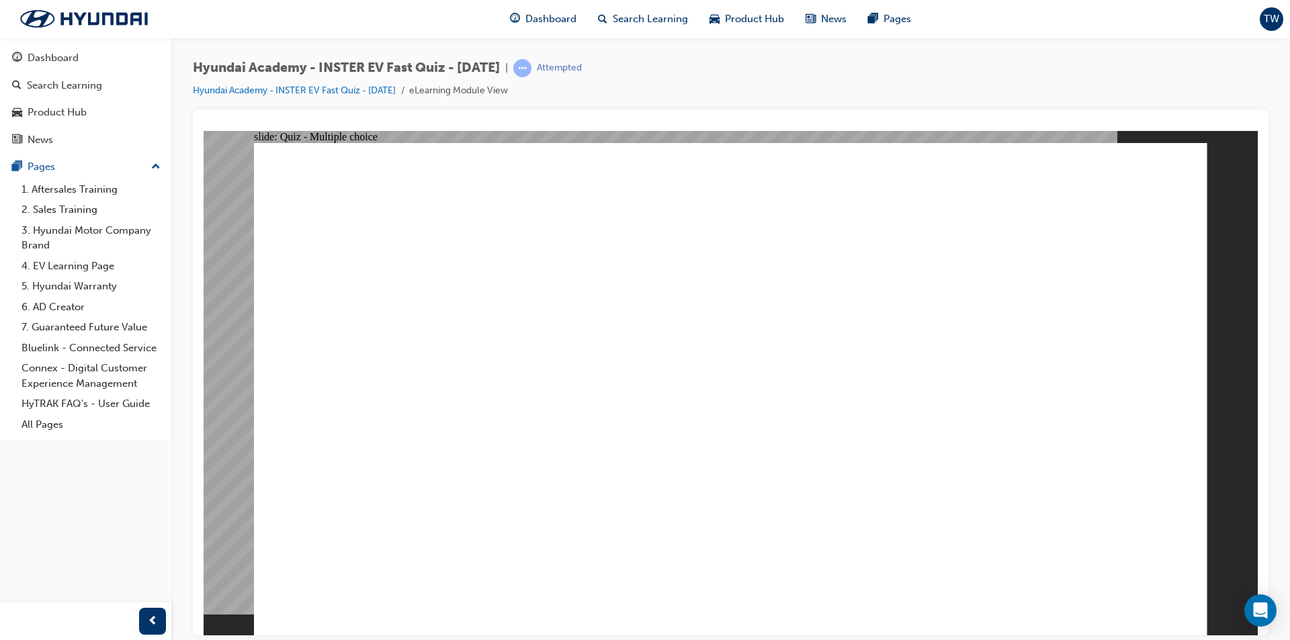
radio input "true"
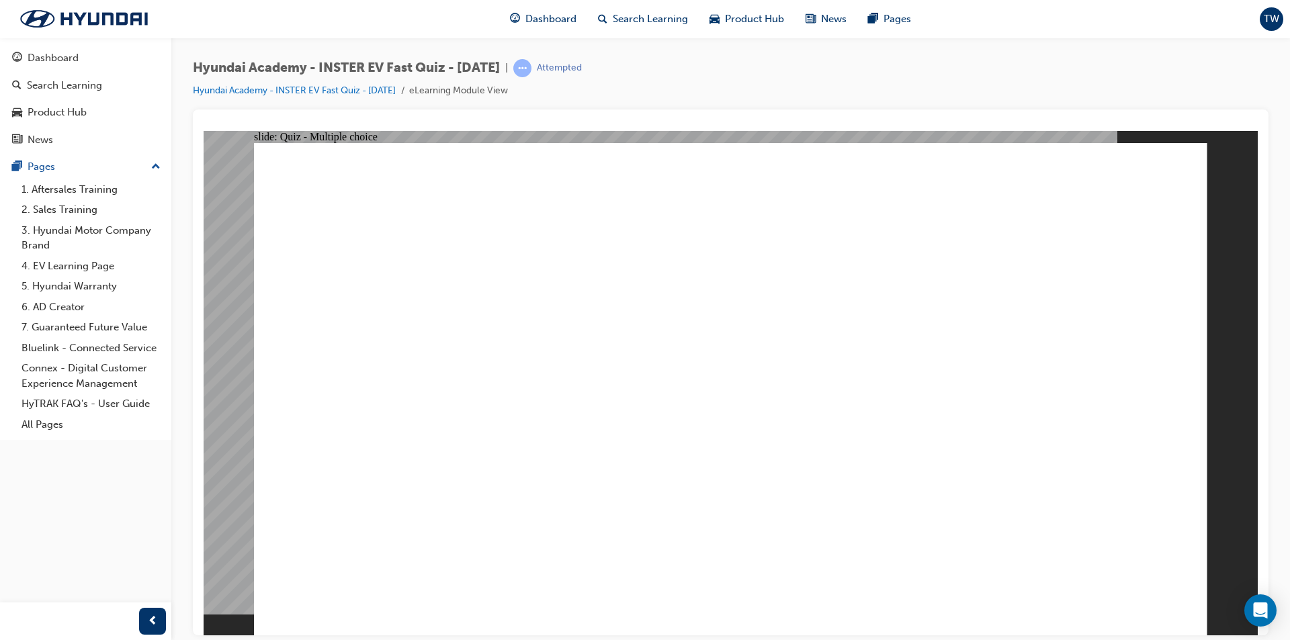
radio input "true"
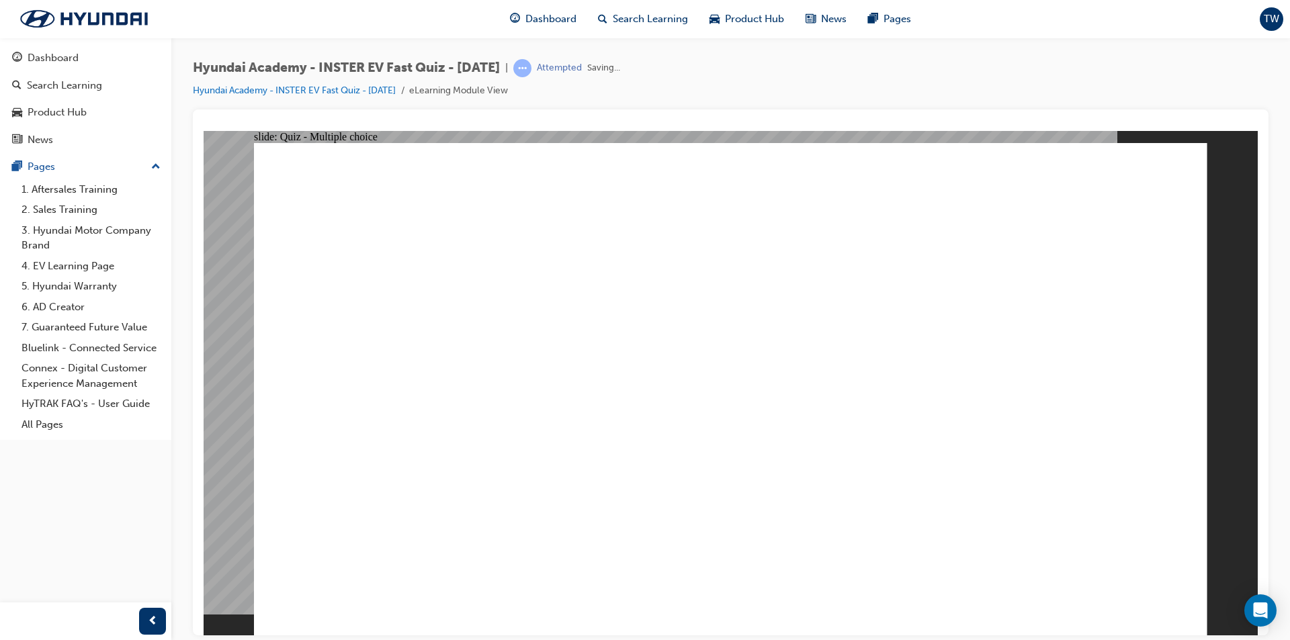
drag, startPoint x: 775, startPoint y: 475, endPoint x: 741, endPoint y: 475, distance: 34.3
radio input "true"
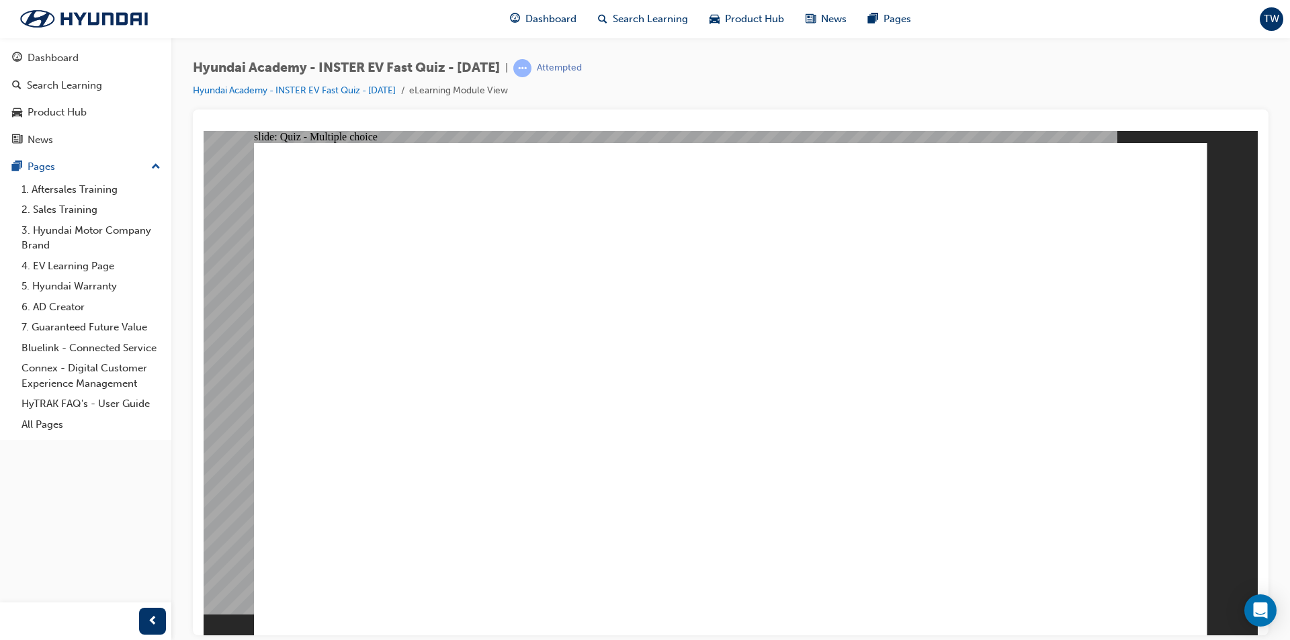
radio input "true"
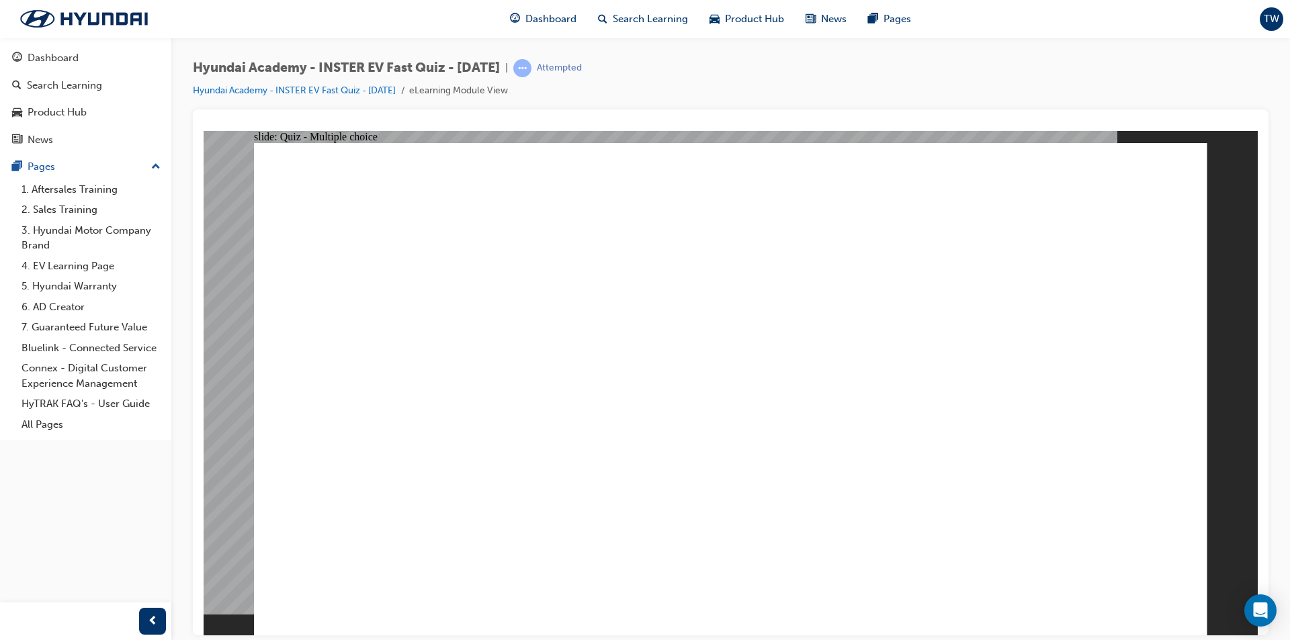
radio input "true"
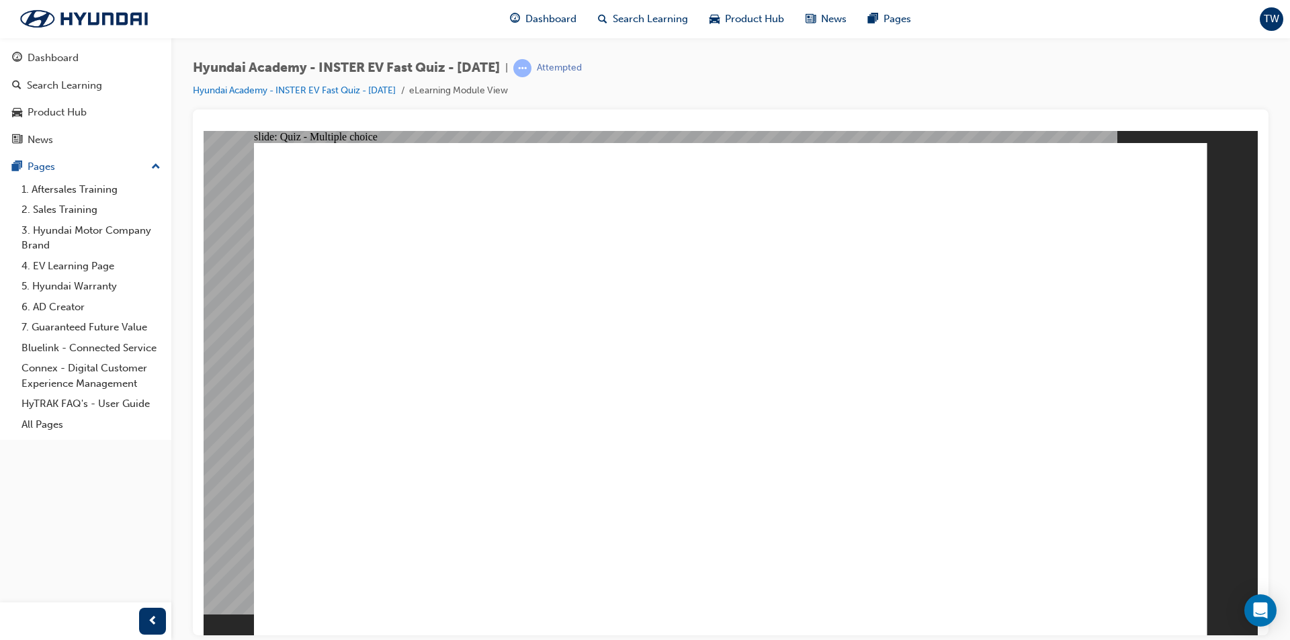
drag, startPoint x: 1177, startPoint y: 588, endPoint x: 1156, endPoint y: 586, distance: 21.0
radio input "true"
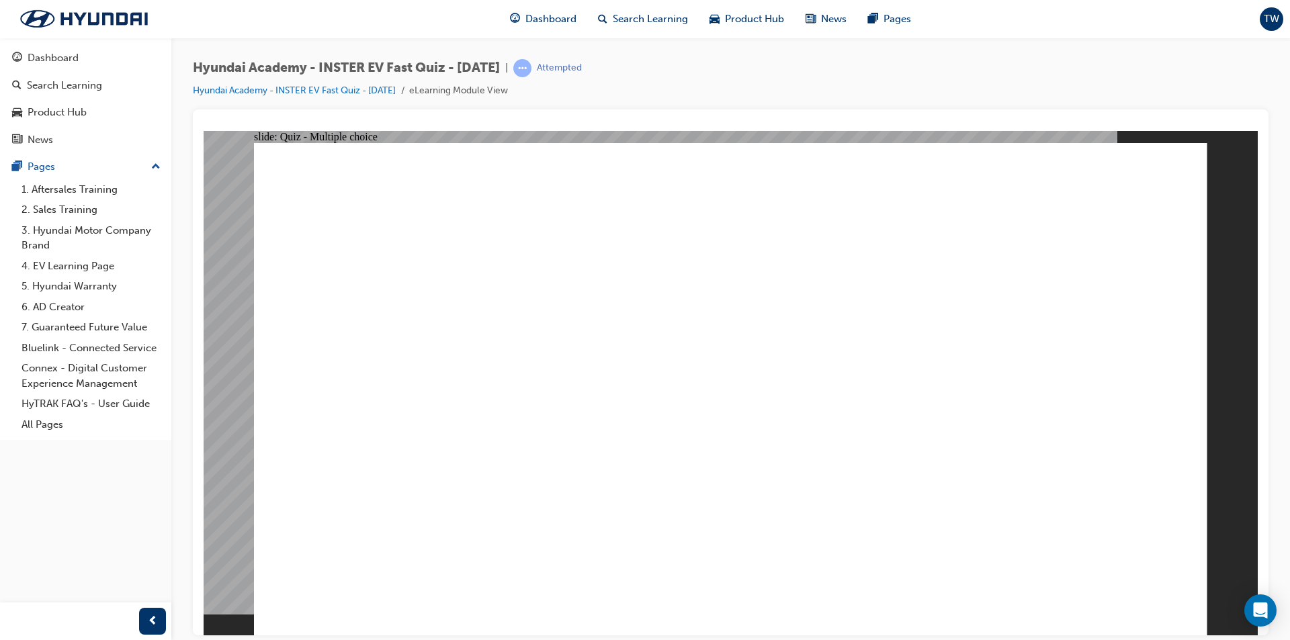
radio input "true"
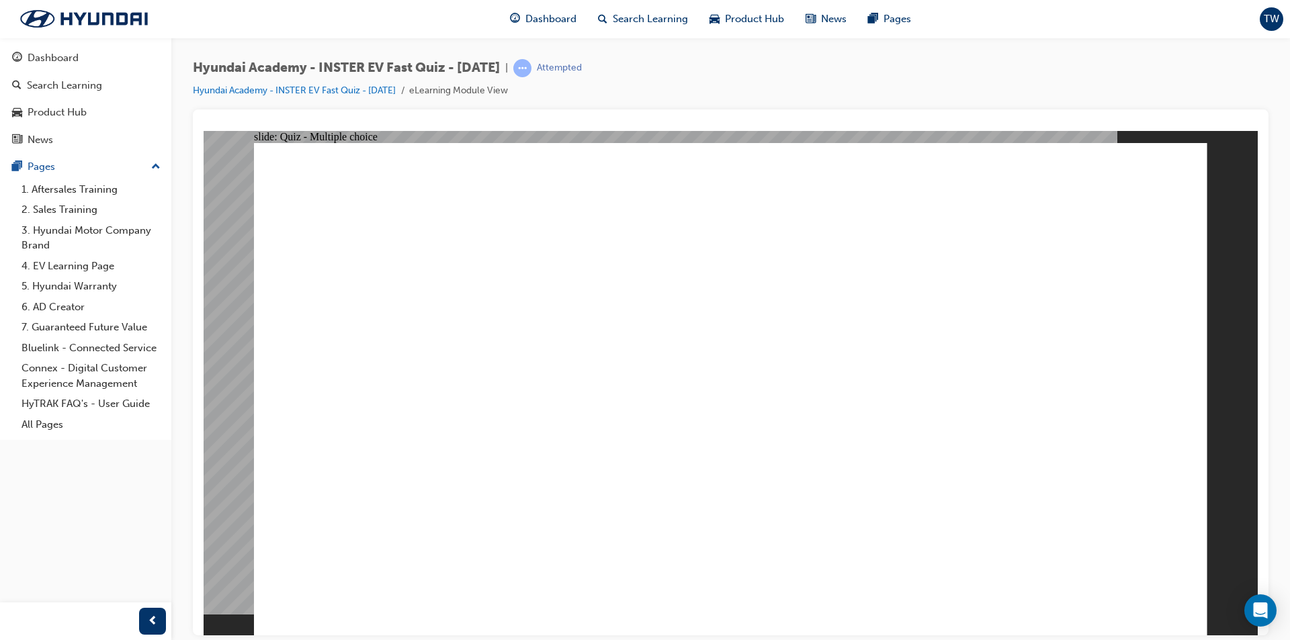
radio input "true"
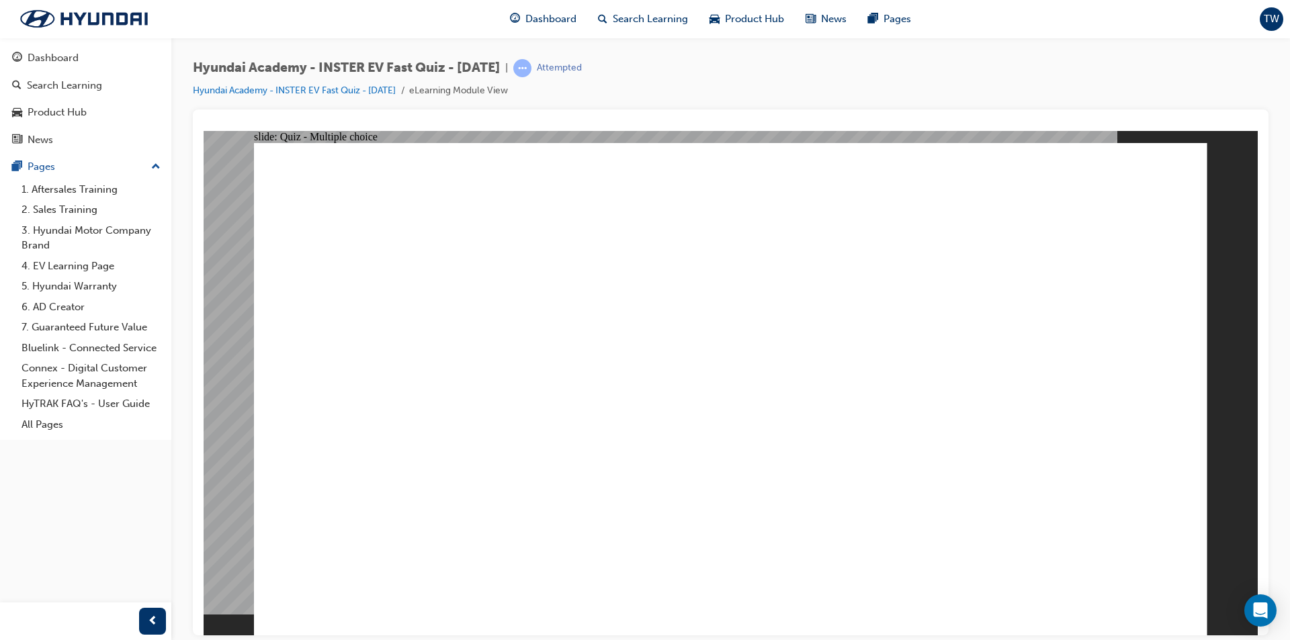
checkbox input "true"
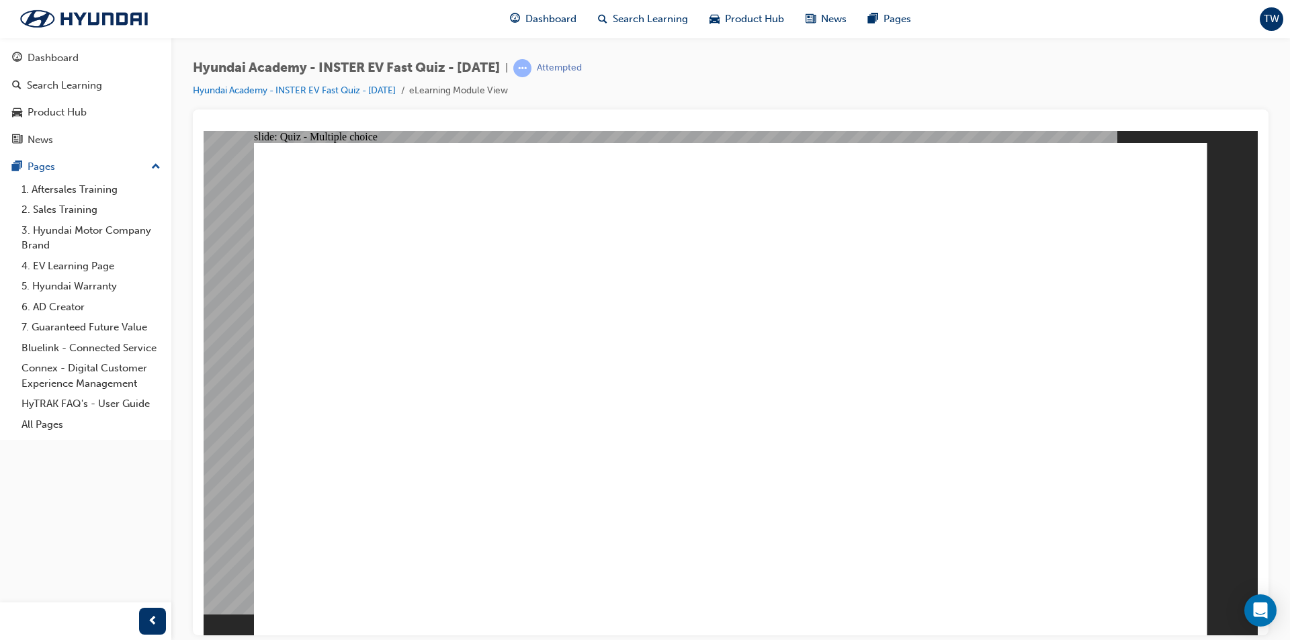
radio input "true"
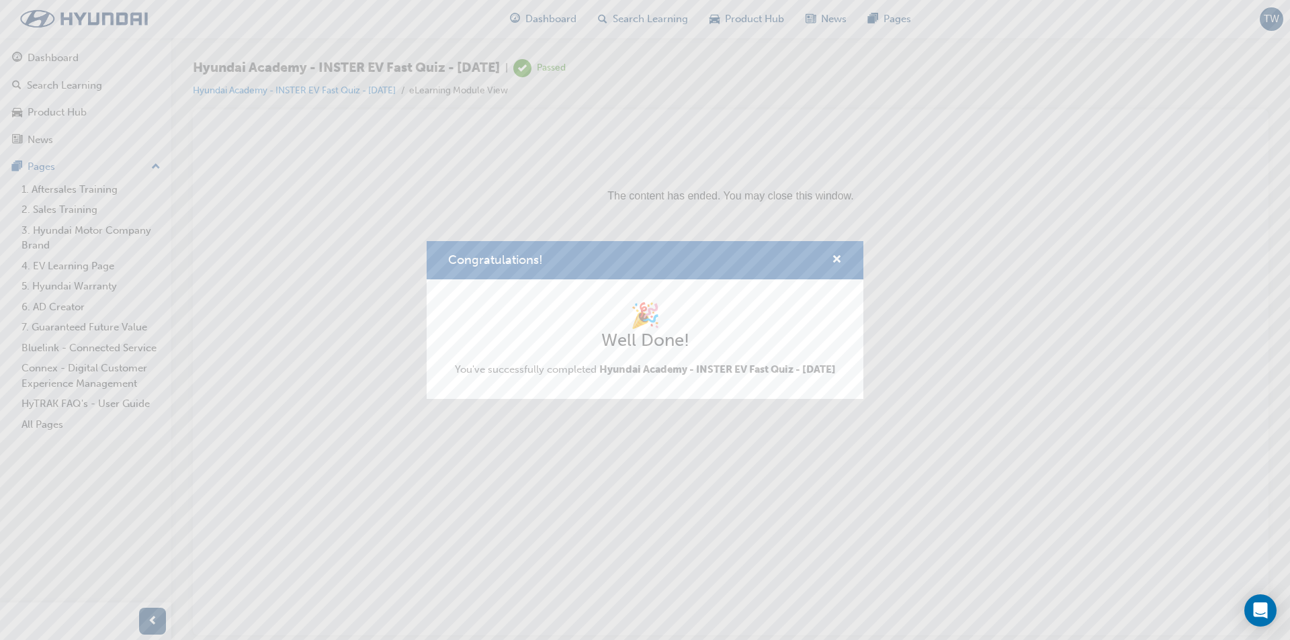
click at [829, 252] on div "Congratulations!" at bounding box center [831, 260] width 21 height 17
click at [832, 255] on span "cross-icon" at bounding box center [837, 261] width 10 height 12
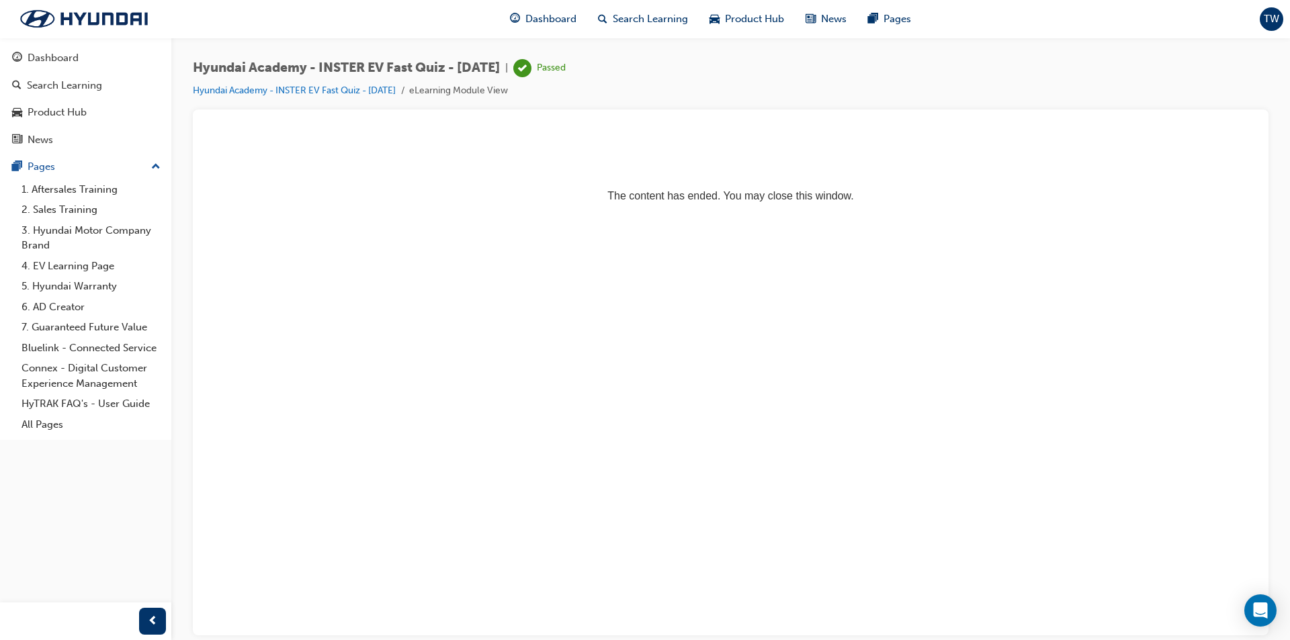
click at [902, 212] on html "The content has ended. You may close this window." at bounding box center [731, 171] width 1054 height 82
click at [124, 64] on div "Dashboard" at bounding box center [85, 58] width 147 height 17
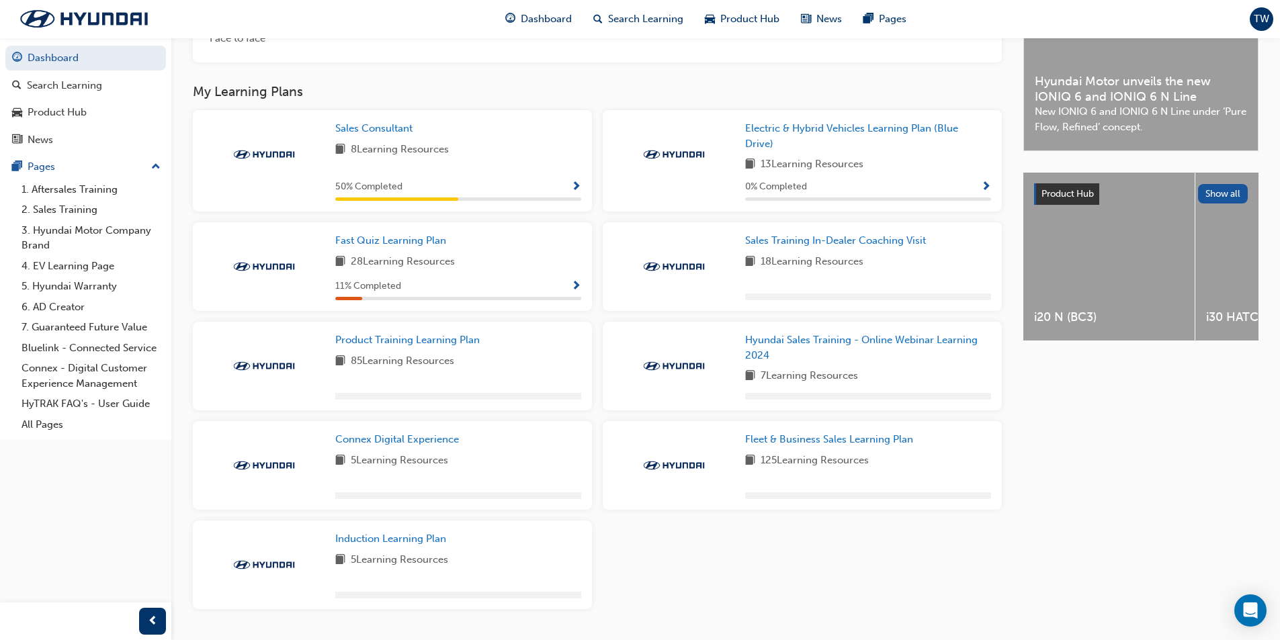
scroll to position [381, 0]
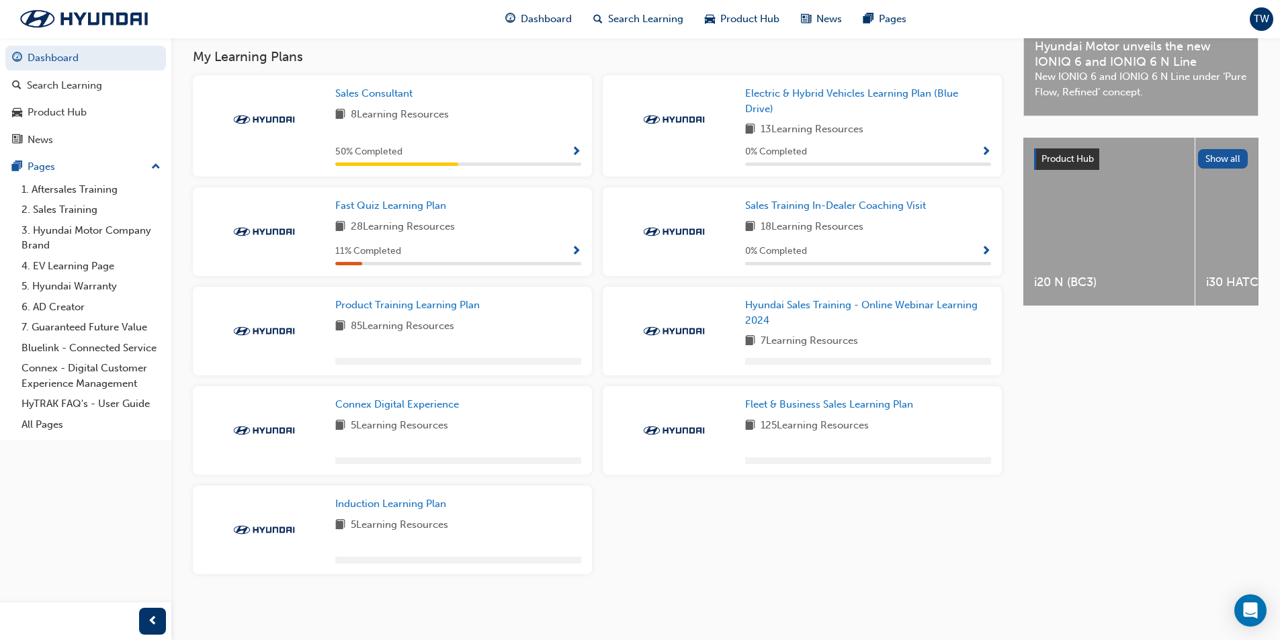
click at [573, 247] on span "Show Progress" at bounding box center [576, 252] width 10 height 12
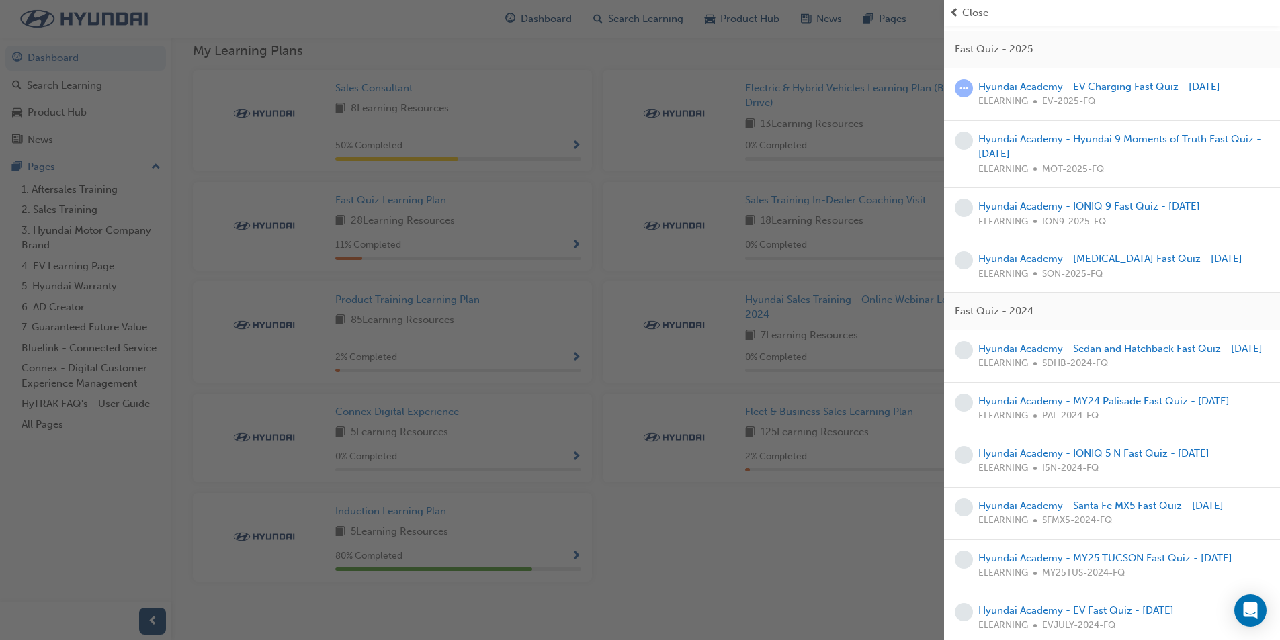
scroll to position [0, 0]
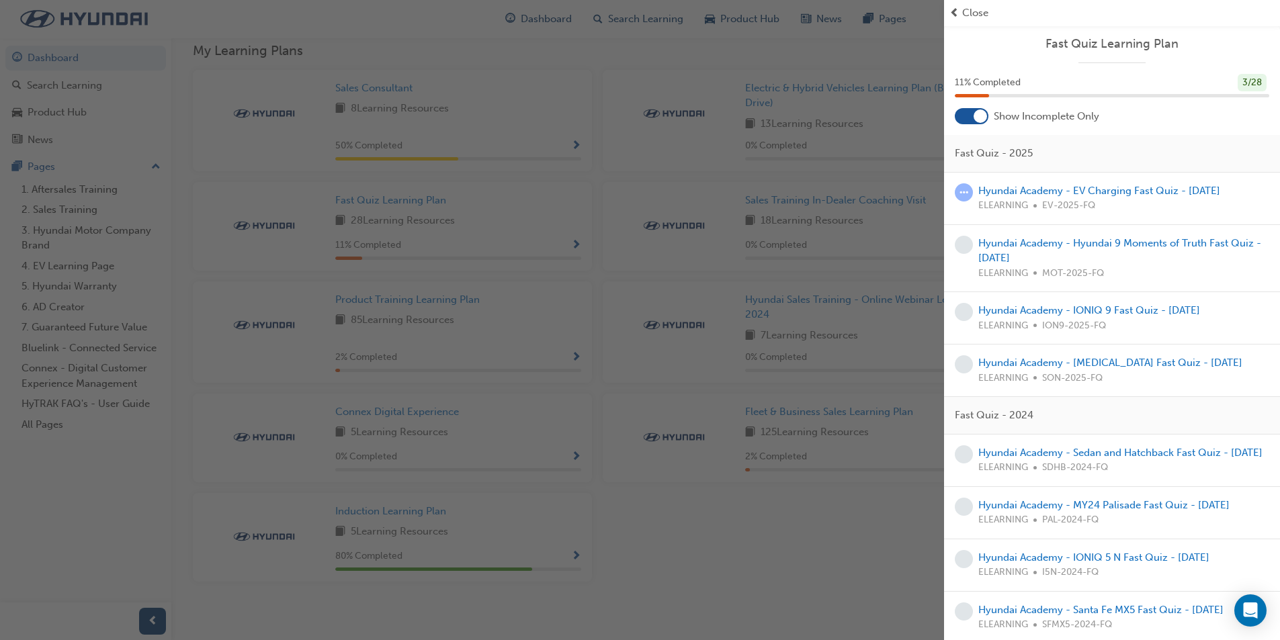
click at [971, 7] on span "Close" at bounding box center [975, 12] width 26 height 15
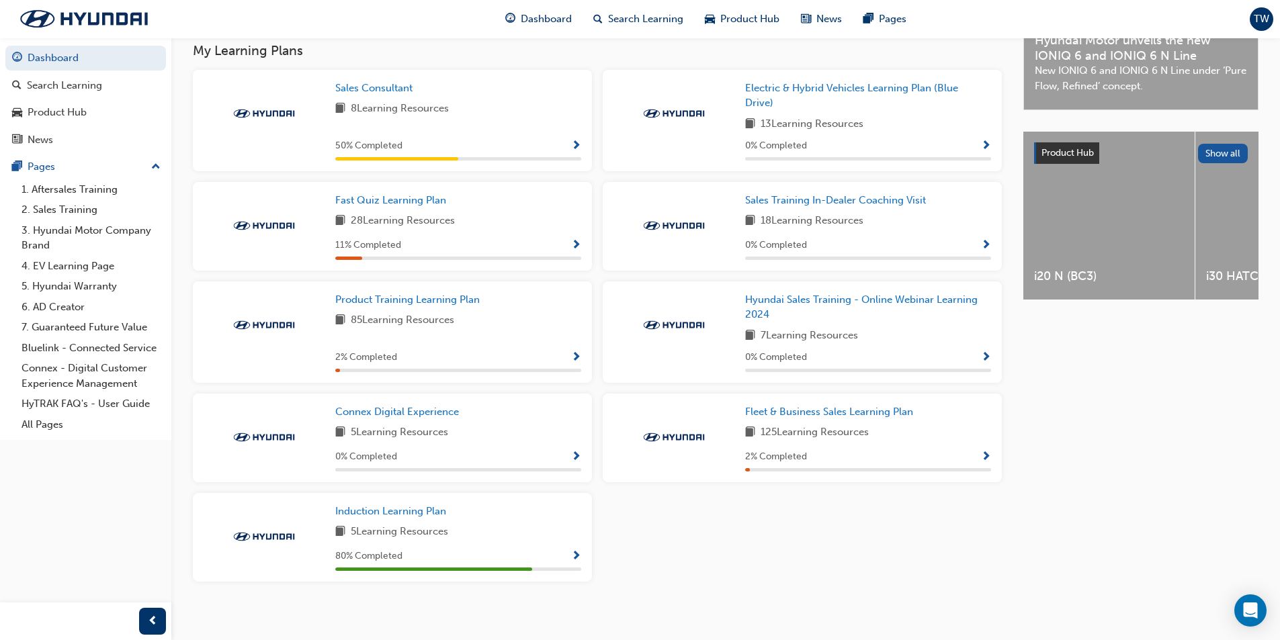
drag, startPoint x: 394, startPoint y: 44, endPoint x: 674, endPoint y: 61, distance: 280.6
click at [674, 58] on h3 "My Learning Plans" at bounding box center [597, 50] width 809 height 15
click at [576, 242] on span "Show Progress" at bounding box center [576, 246] width 10 height 12
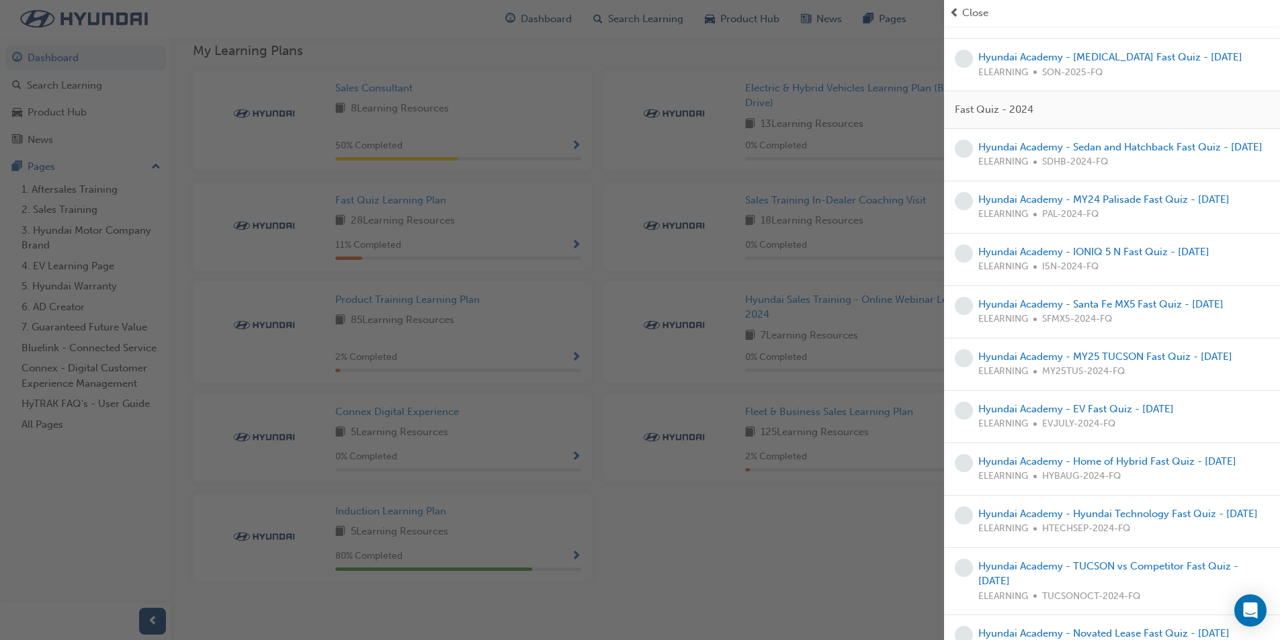
scroll to position [336, 0]
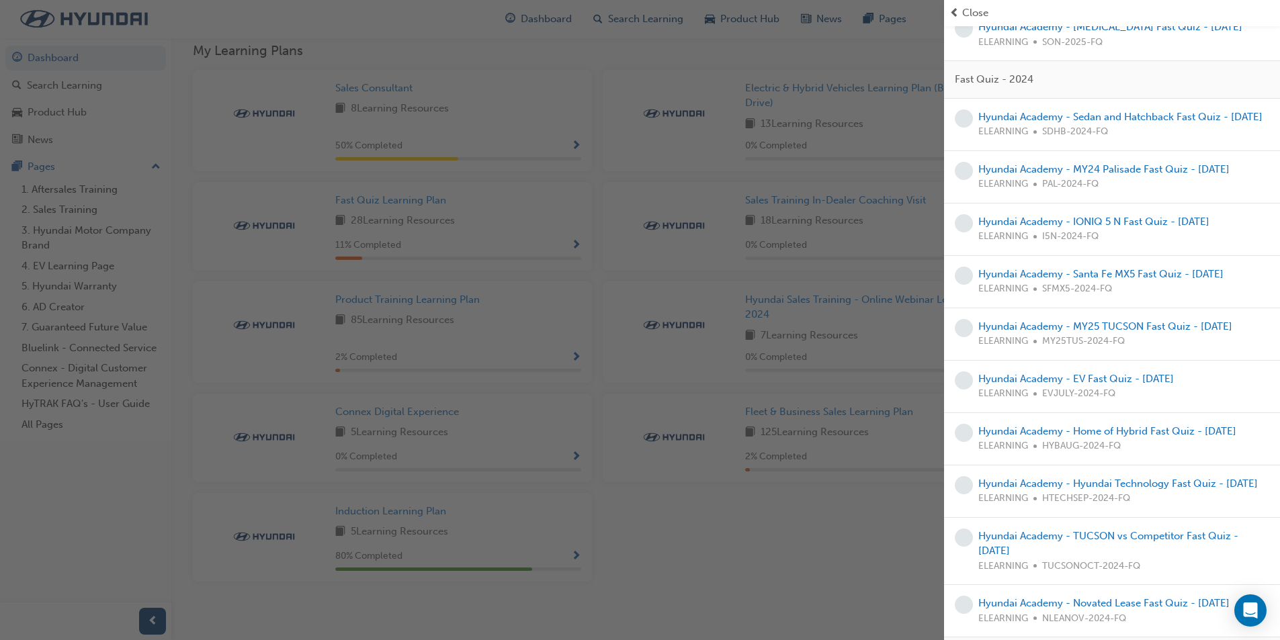
click at [762, 586] on div "button" at bounding box center [472, 320] width 944 height 640
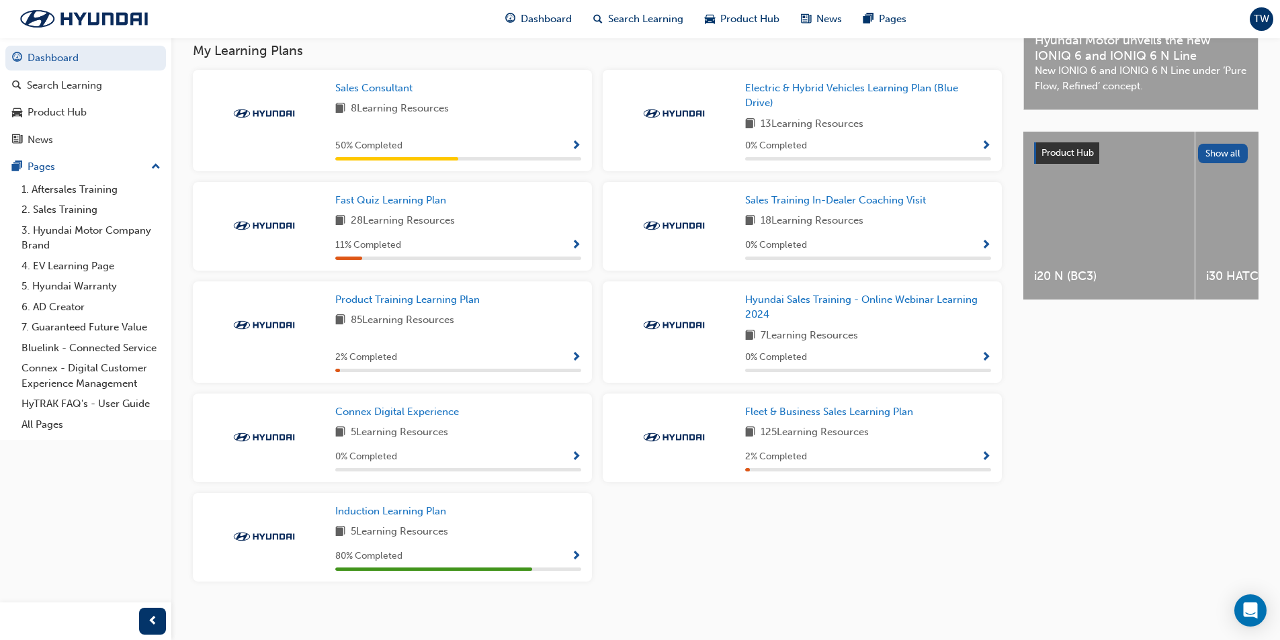
click at [571, 363] on span "Show Progress" at bounding box center [576, 358] width 10 height 12
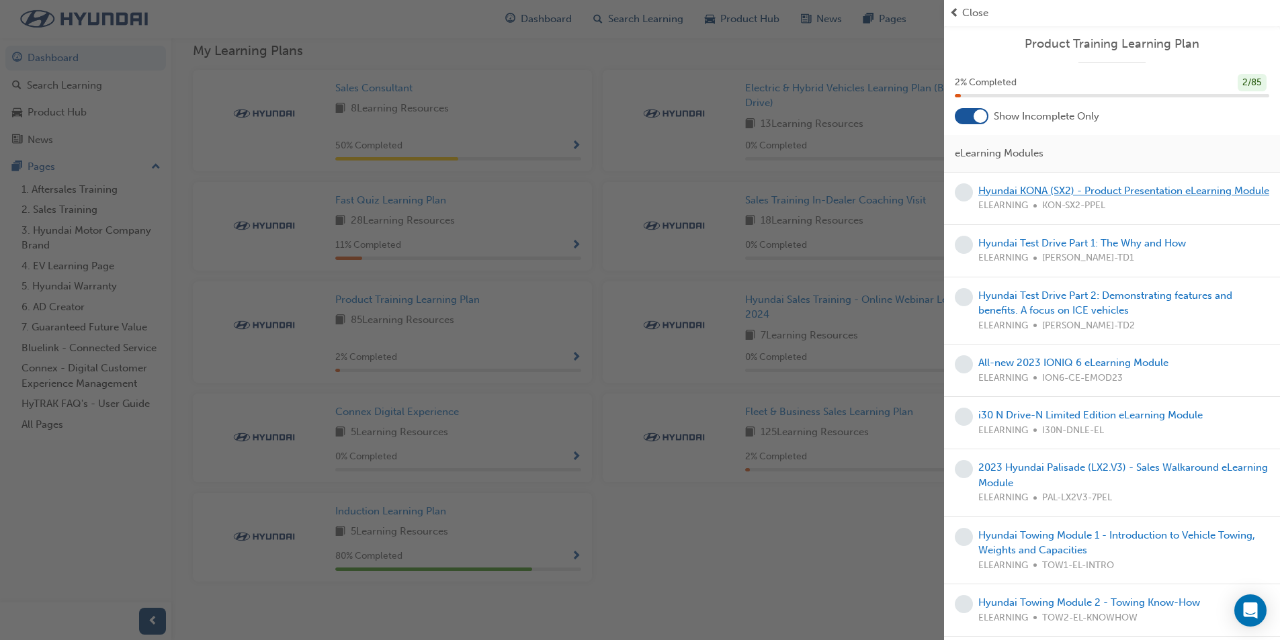
click at [1031, 185] on link "Hyundai KONA (SX2) - Product Presentation eLearning Module" at bounding box center [1123, 191] width 291 height 12
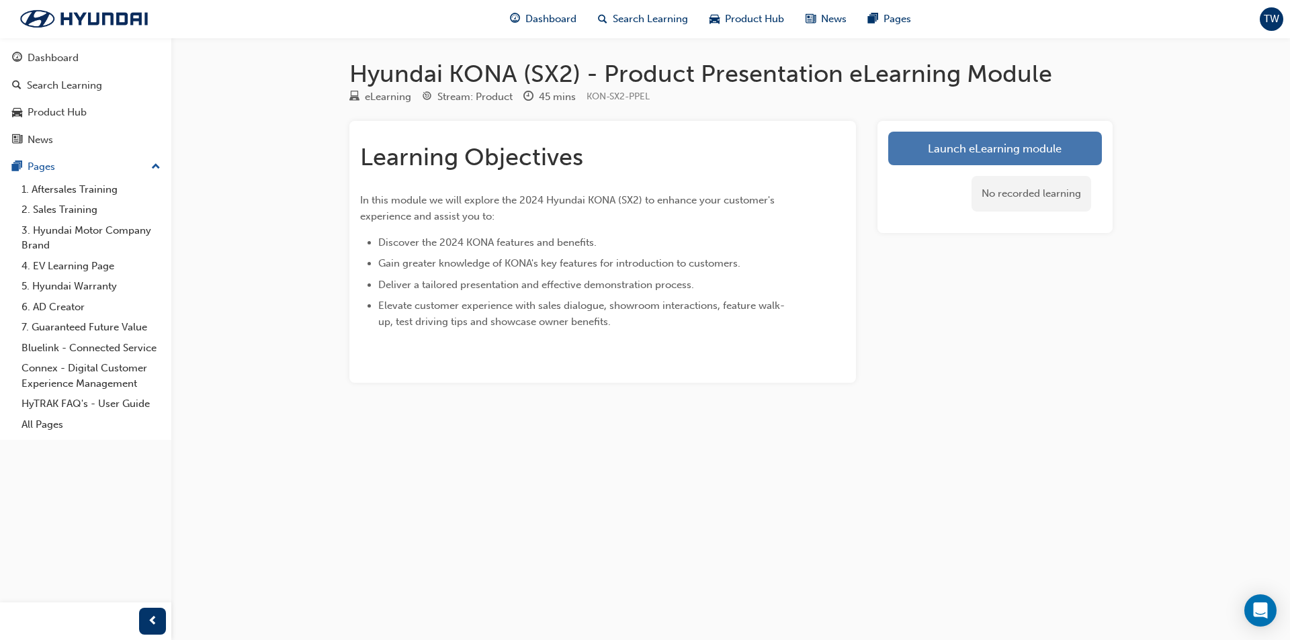
click at [988, 146] on link "Launch eLearning module" at bounding box center [995, 149] width 214 height 34
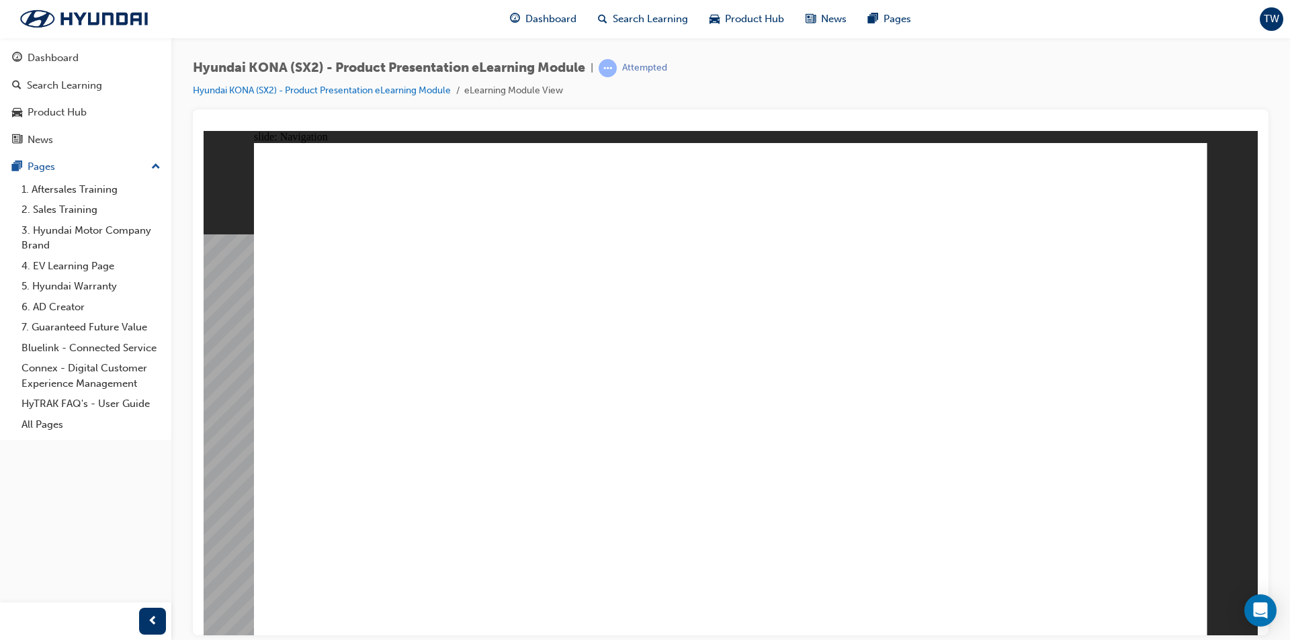
click at [204, 130] on image at bounding box center [204, 130] width 0 height 0
